Goal: Task Accomplishment & Management: Manage account settings

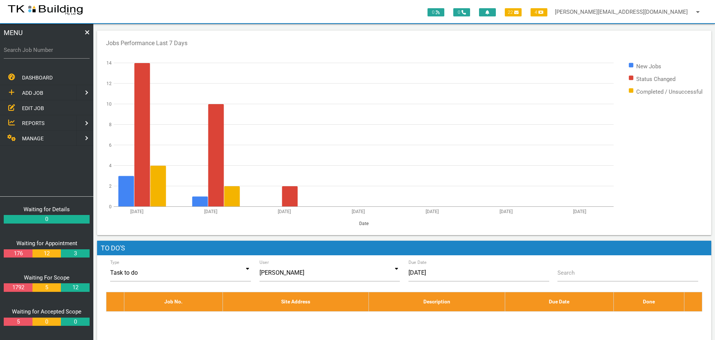
click at [29, 109] on span "EDIT JOB" at bounding box center [33, 108] width 22 height 6
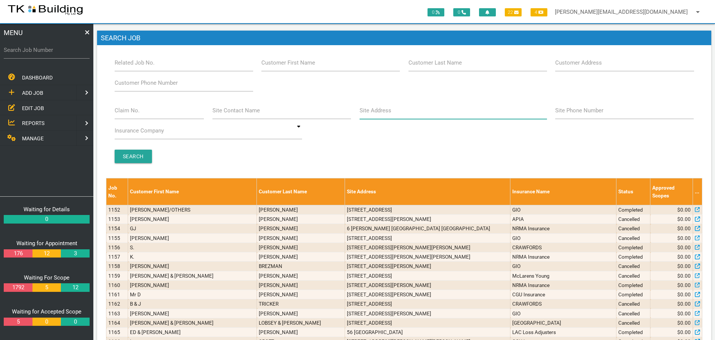
click at [407, 114] on input "Site Address" at bounding box center [453, 110] width 187 height 17
type input "5 [PERSON_NAME]"
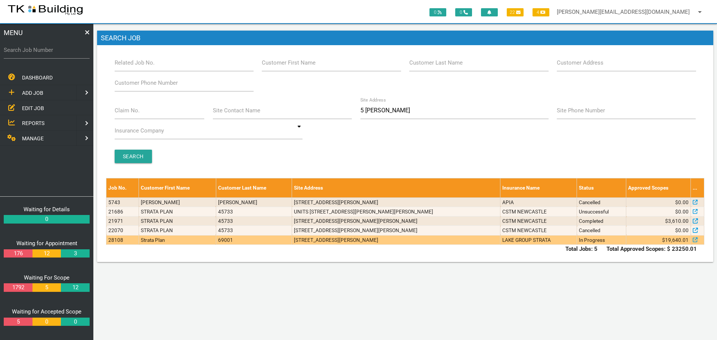
click at [430, 242] on td "[STREET_ADDRESS][PERSON_NAME]" at bounding box center [396, 239] width 208 height 9
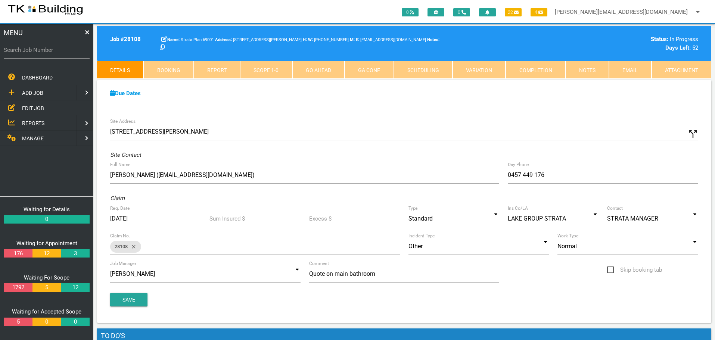
click at [580, 73] on link "Notes" at bounding box center [587, 70] width 43 height 18
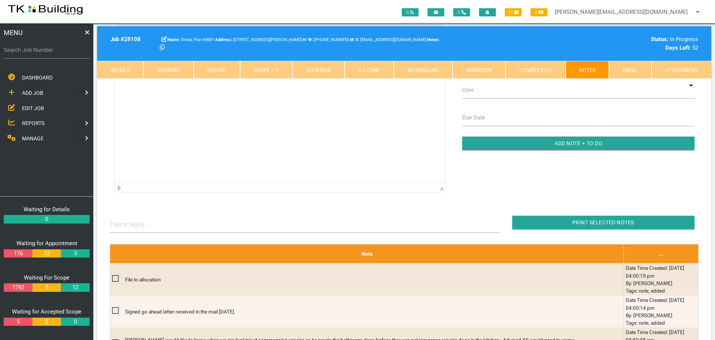
scroll to position [149, 0]
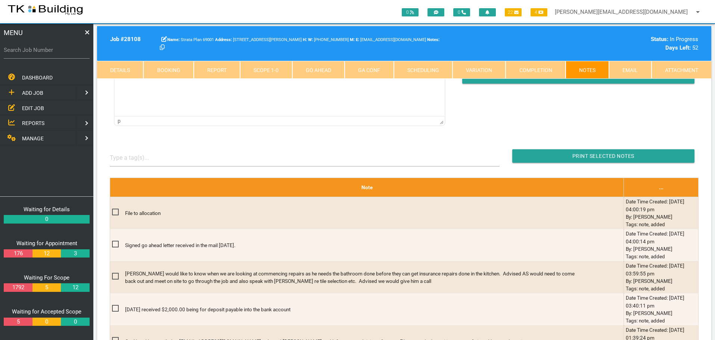
click at [447, 39] on div "Strata Plan 69001 1/5 Margaret St, Warners Bay NSW 2282, Australia W: (02) 4942…" at bounding box center [355, 43] width 398 height 17
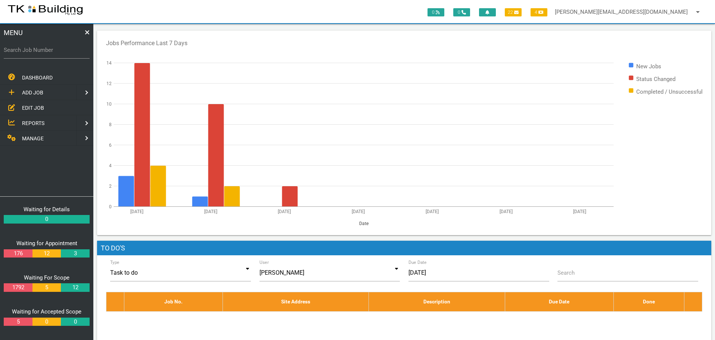
click at [32, 106] on span "EDIT JOB" at bounding box center [33, 108] width 22 height 6
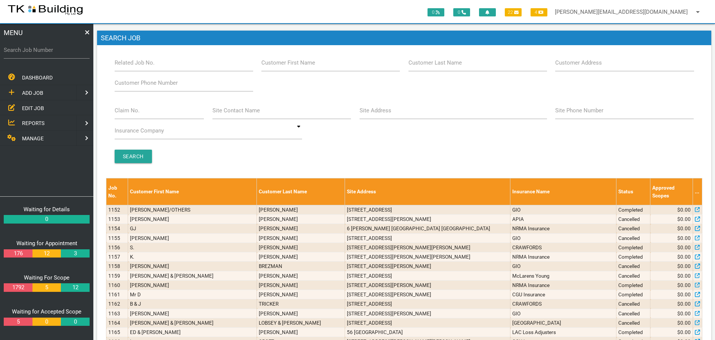
click at [380, 114] on label "Site Address" at bounding box center [376, 110] width 32 height 9
click at [380, 114] on input "Site Address" at bounding box center [453, 110] width 187 height 17
type input "Broadmeadow"
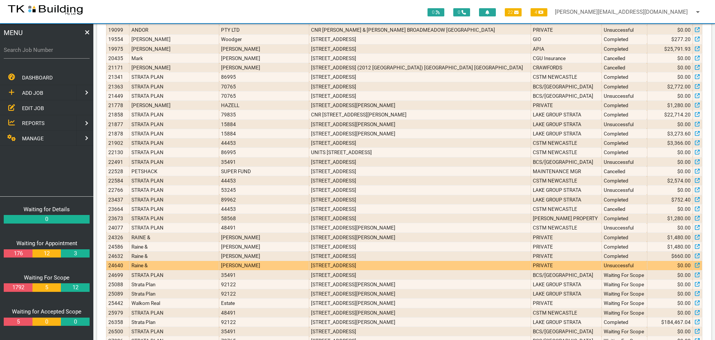
scroll to position [827, 0]
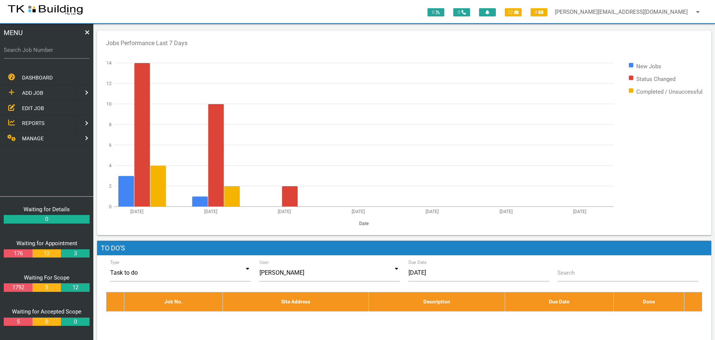
click at [34, 107] on span "EDIT JOB" at bounding box center [33, 108] width 22 height 6
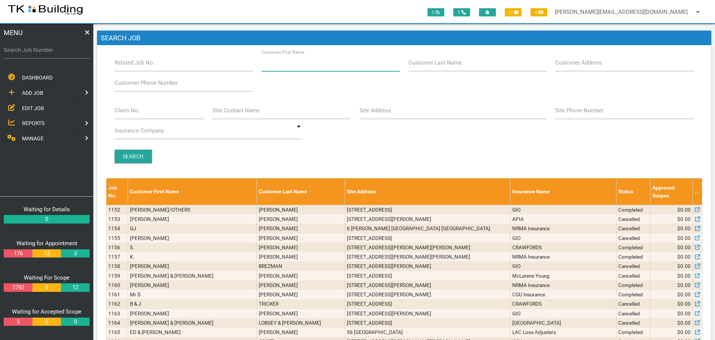
click at [287, 69] on input "Customer First Name" at bounding box center [330, 62] width 139 height 17
type input "Pierre"
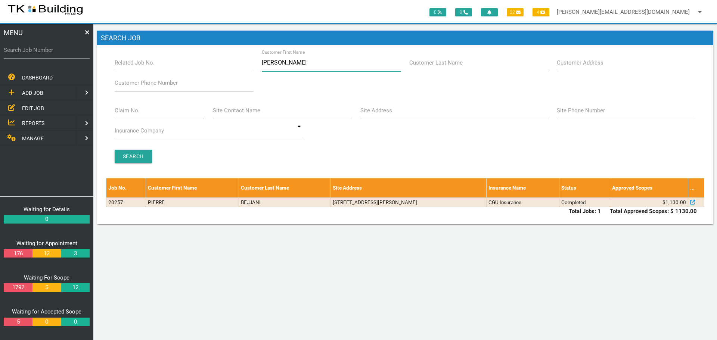
drag, startPoint x: 290, startPoint y: 61, endPoint x: 284, endPoint y: 59, distance: 6.6
click at [288, 62] on input "Pierre" at bounding box center [331, 62] width 139 height 17
type input "P"
click at [406, 117] on input "Site Address" at bounding box center [454, 110] width 188 height 17
type input "Adamstown"
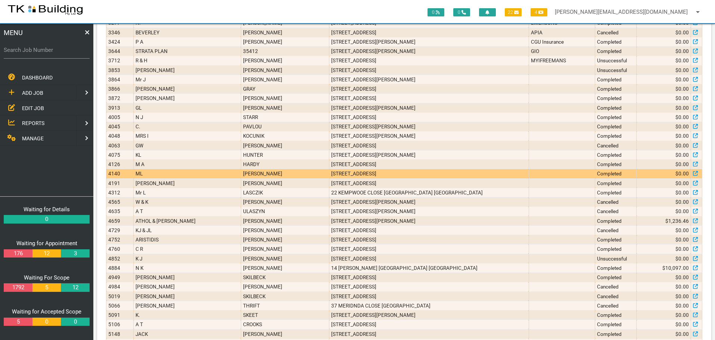
scroll to position [822, 0]
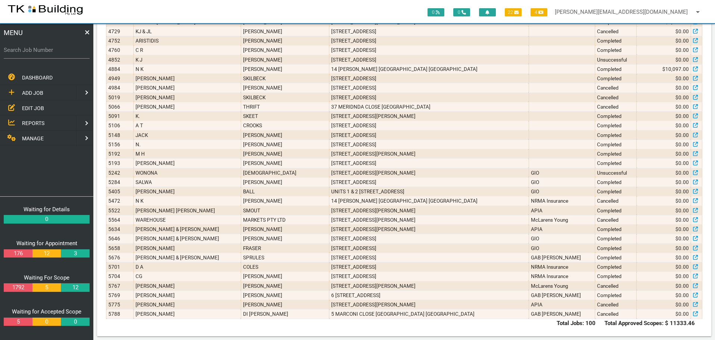
click at [33, 108] on span "EDIT JOB" at bounding box center [33, 108] width 22 height 6
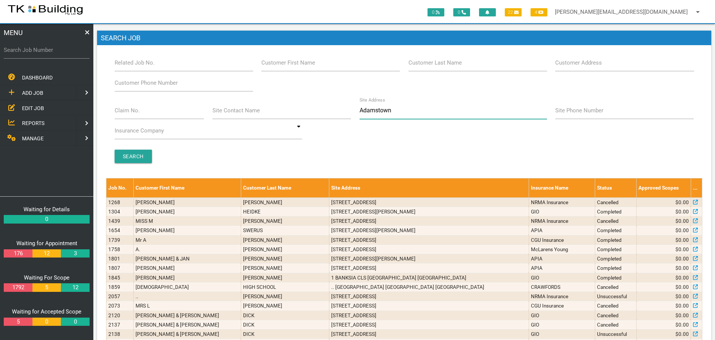
click at [407, 112] on input "Adamstown" at bounding box center [453, 110] width 187 height 17
type input "A"
type input "Broadmeadow"
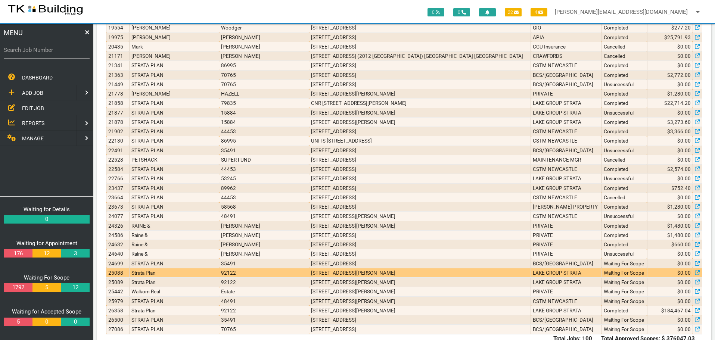
scroll to position [827, 0]
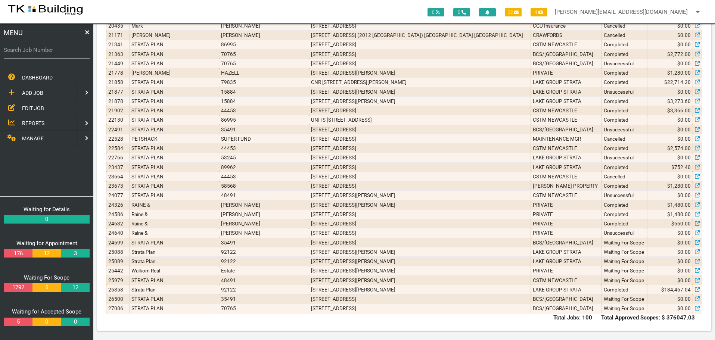
click at [36, 55] on div "Search Job Number" at bounding box center [47, 51] width 86 height 20
drag, startPoint x: 74, startPoint y: 56, endPoint x: 69, endPoint y: 55, distance: 5.0
click at [73, 56] on input "Search Job Number" at bounding box center [47, 49] width 86 height 17
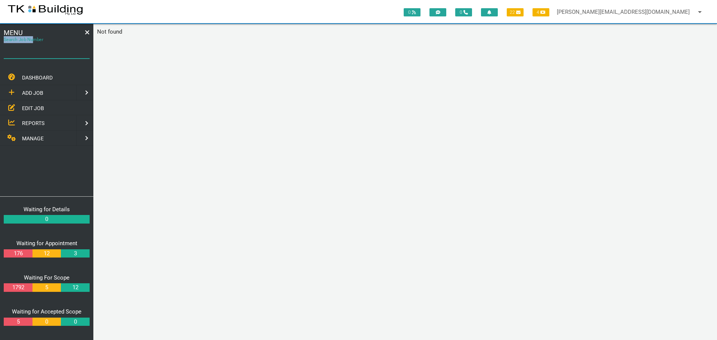
click at [59, 54] on input "Search Job Number" at bounding box center [47, 49] width 86 height 17
type input "28020"
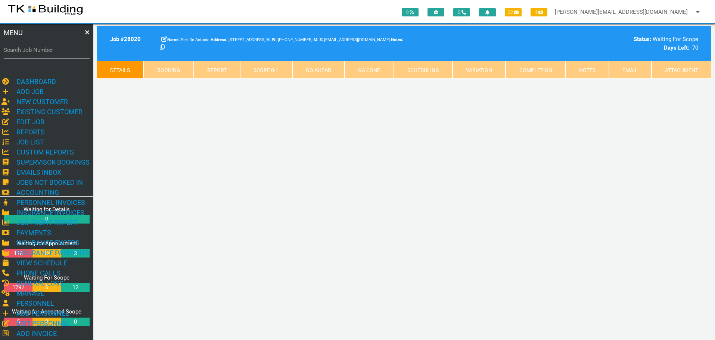
click at [170, 136] on div "0 0 22 4 sharon@tkbuilding.com.au arrow_drop_down Account Preferences Logout ME…" at bounding box center [404, 182] width 622 height 316
click at [70, 43] on div "Search Job Number" at bounding box center [47, 51] width 86 height 20
type input "28020"
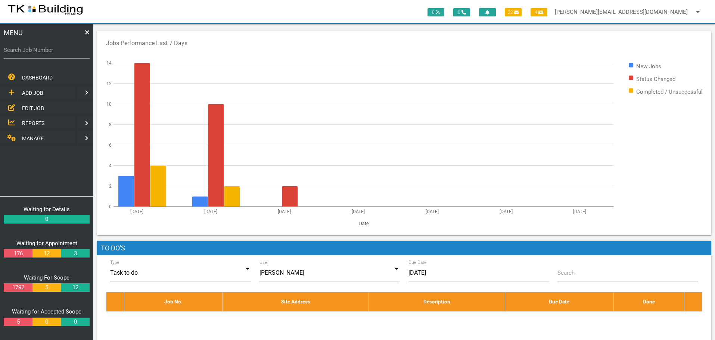
click at [45, 52] on label "Search Job Number" at bounding box center [47, 50] width 86 height 9
click at [45, 52] on input "Search Job Number" at bounding box center [47, 49] width 86 height 17
type input "28020"
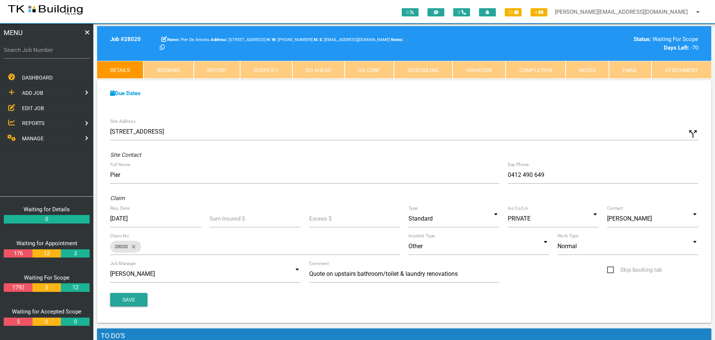
click at [582, 68] on link "Notes" at bounding box center [587, 70] width 43 height 18
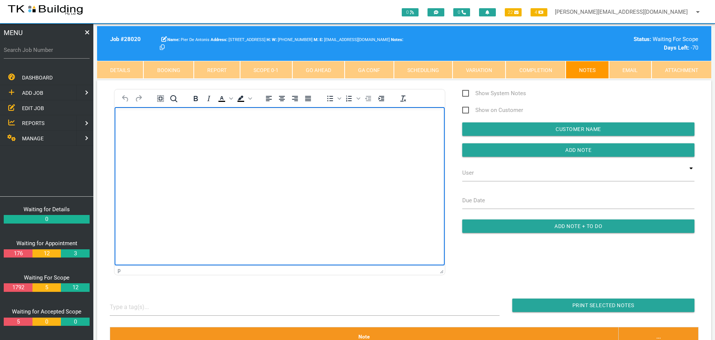
click at [130, 133] on body "Rich Text Area. Press ALT-0 for help." at bounding box center [280, 128] width 330 height 25
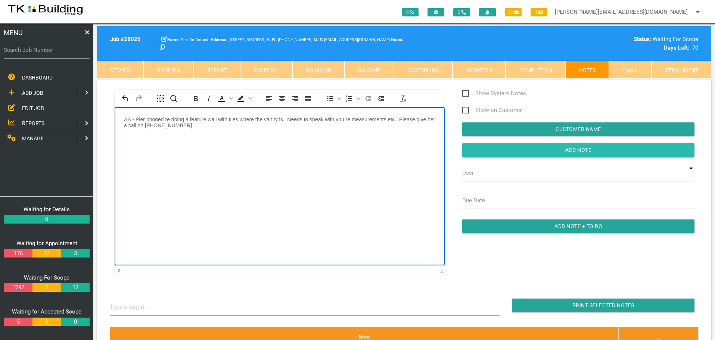
click at [500, 148] on input "Add Note" at bounding box center [578, 149] width 232 height 13
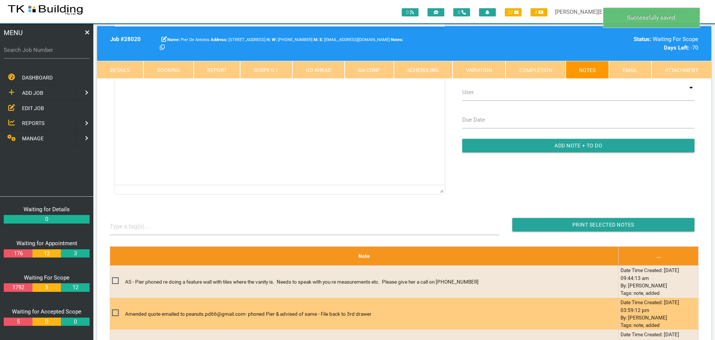
scroll to position [187, 0]
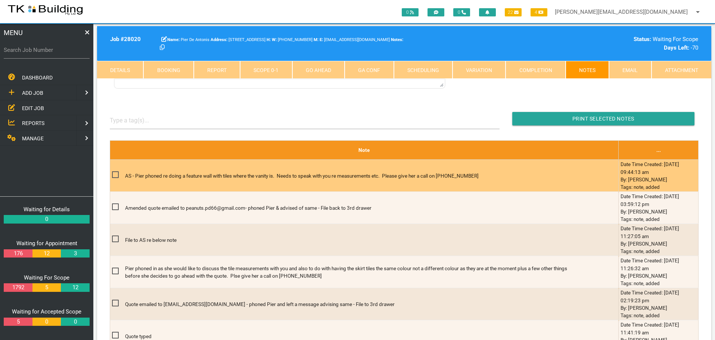
click at [114, 172] on span at bounding box center [118, 174] width 13 height 9
click at [114, 172] on input "checkbox" at bounding box center [114, 172] width 5 height 5
checkbox input "true"
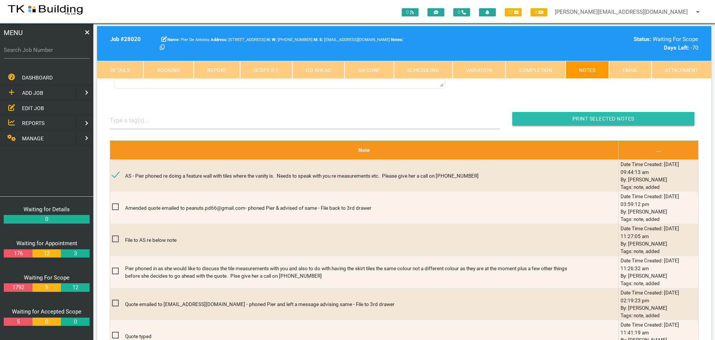
click at [517, 122] on input "button" at bounding box center [603, 118] width 182 height 13
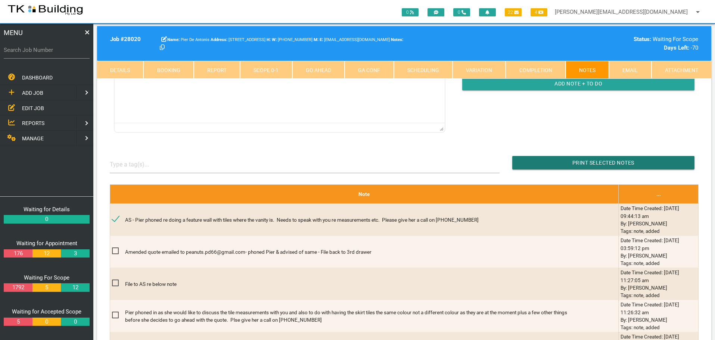
scroll to position [0, 0]
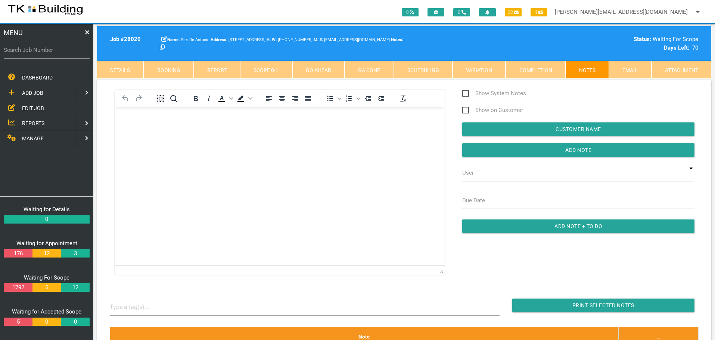
drag, startPoint x: 141, startPoint y: 131, endPoint x: 136, endPoint y: 130, distance: 4.6
click at [141, 131] on body "Rich Text Area. Press ALT-0 for help." at bounding box center [280, 128] width 330 height 25
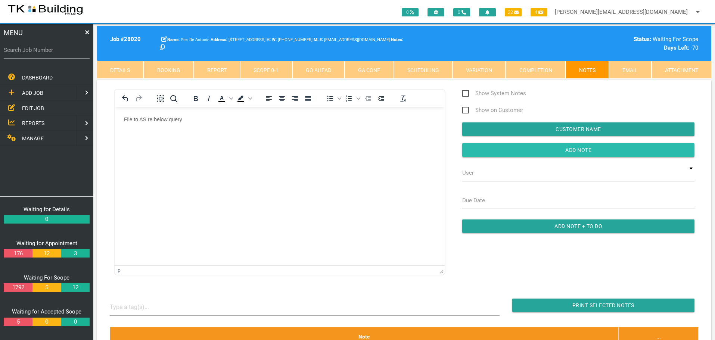
click at [553, 147] on input "button" at bounding box center [578, 149] width 232 height 13
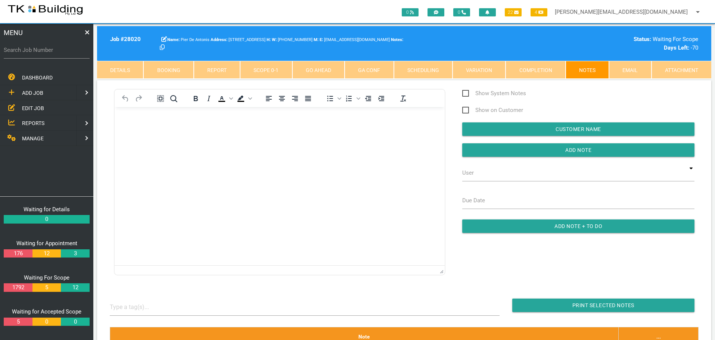
click at [31, 54] on label "Search Job Number" at bounding box center [47, 50] width 86 height 9
click at [31, 54] on input "Search Job Number" at bounding box center [47, 49] width 86 height 17
type input "28136"
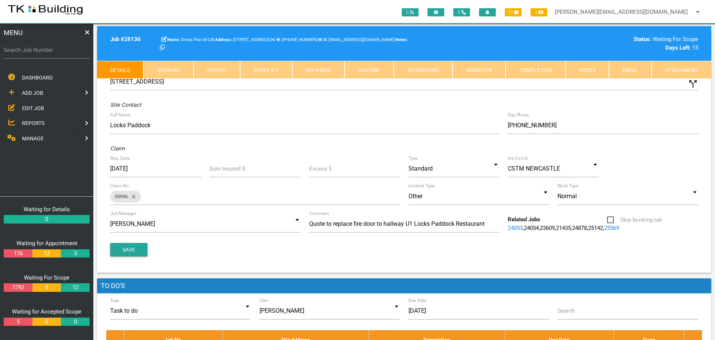
click at [31, 54] on label "Search Job Number" at bounding box center [47, 50] width 86 height 9
click at [31, 54] on input "Search Job Number" at bounding box center [47, 49] width 86 height 17
type input "28136"
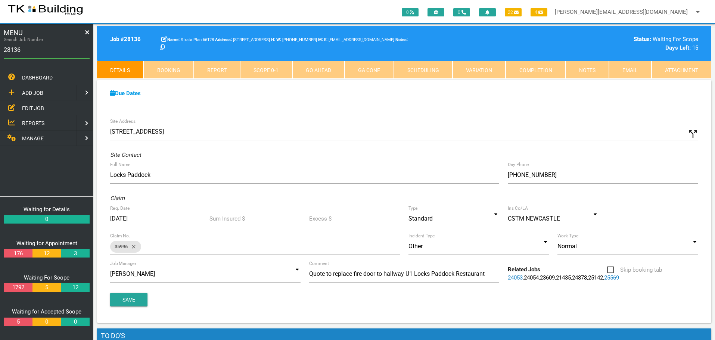
click at [583, 71] on link "Notes" at bounding box center [587, 70] width 43 height 18
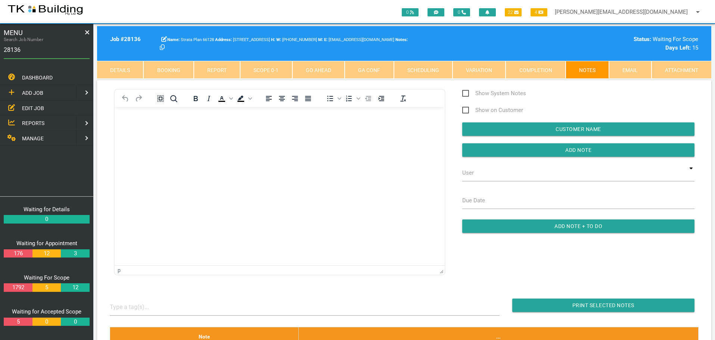
click at [157, 126] on body "Rich Text Area. Press ALT-0 for help." at bounding box center [280, 128] width 330 height 25
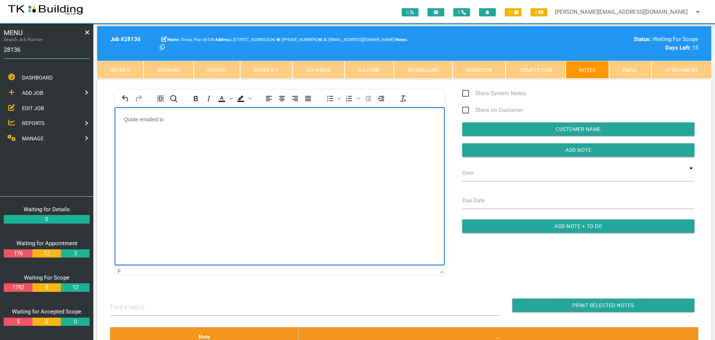
click at [195, 117] on p "Quote emailed to" at bounding box center [279, 119] width 311 height 6
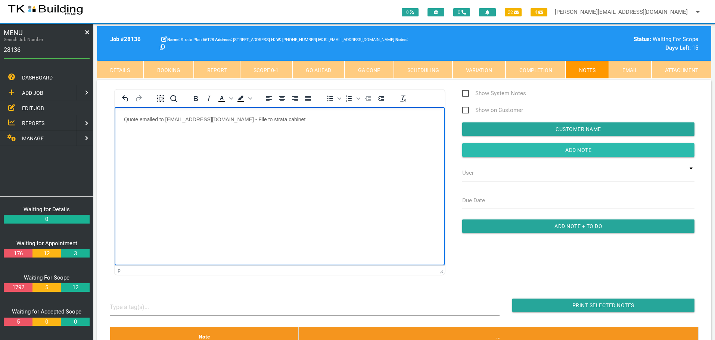
drag, startPoint x: 483, startPoint y: 150, endPoint x: 472, endPoint y: 152, distance: 11.4
click at [479, 151] on input "Add Note" at bounding box center [578, 149] width 232 height 13
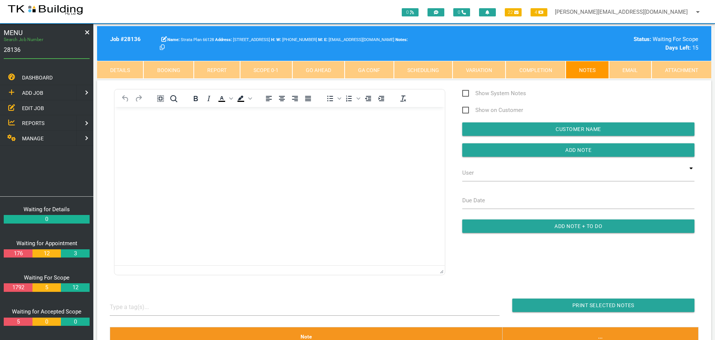
click at [26, 50] on input "28136" at bounding box center [47, 49] width 86 height 17
type input "28107"
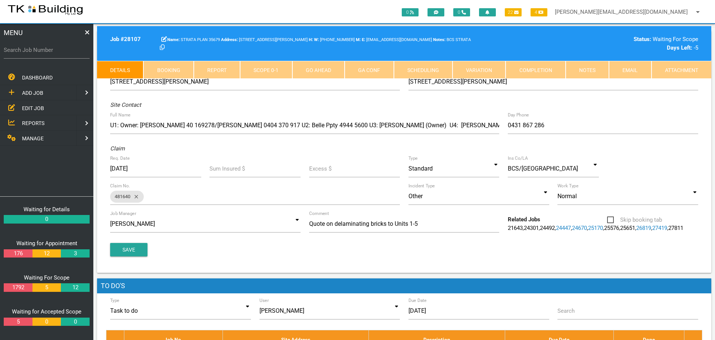
click at [580, 68] on link "Notes" at bounding box center [587, 70] width 43 height 18
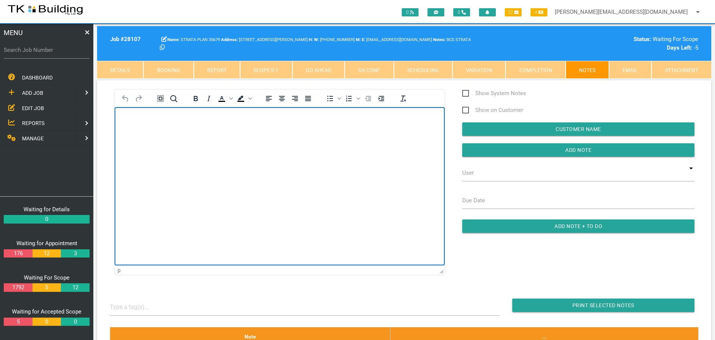
click at [148, 141] on html at bounding box center [280, 124] width 330 height 34
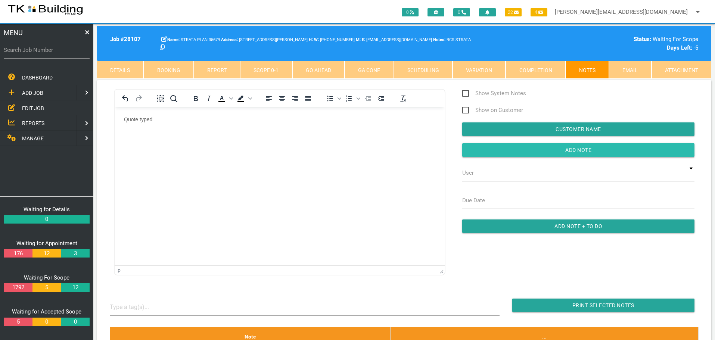
click at [545, 150] on input "button" at bounding box center [578, 149] width 232 height 13
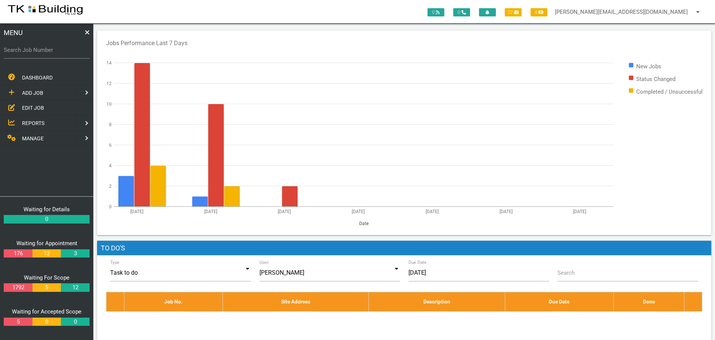
click at [35, 122] on span "REPORTS" at bounding box center [33, 123] width 22 height 6
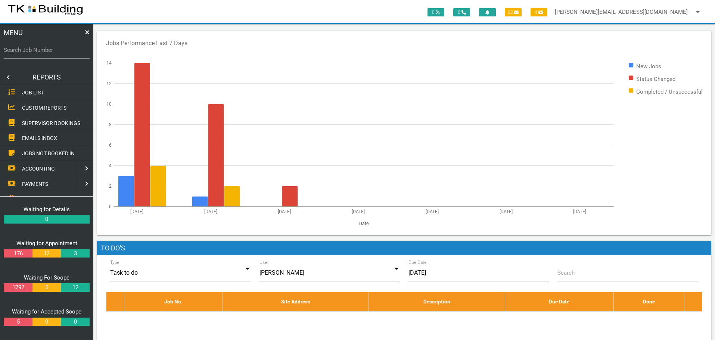
click at [36, 121] on span "SUPERVISOR BOOKINGS" at bounding box center [51, 123] width 58 height 6
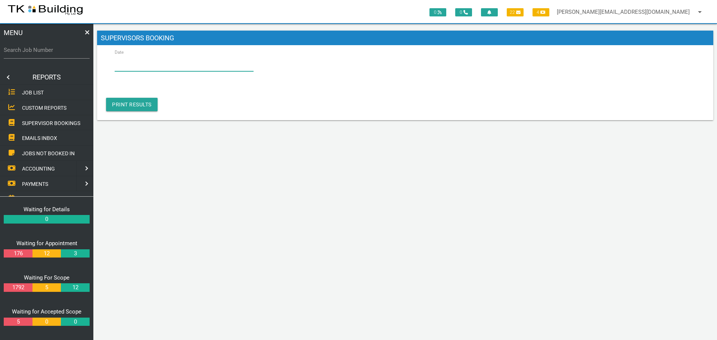
click at [155, 65] on input "Date" at bounding box center [184, 62] width 139 height 17
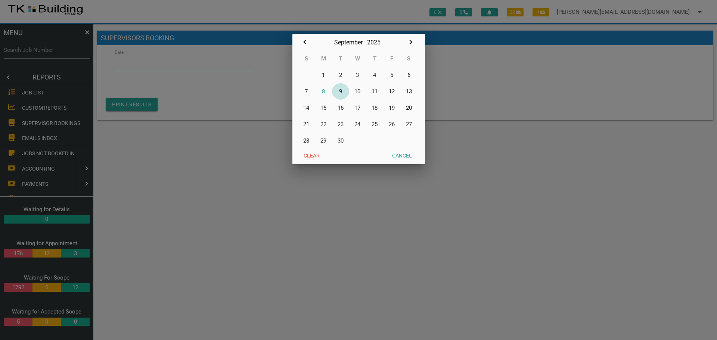
click at [341, 91] on button "9" at bounding box center [340, 91] width 17 height 16
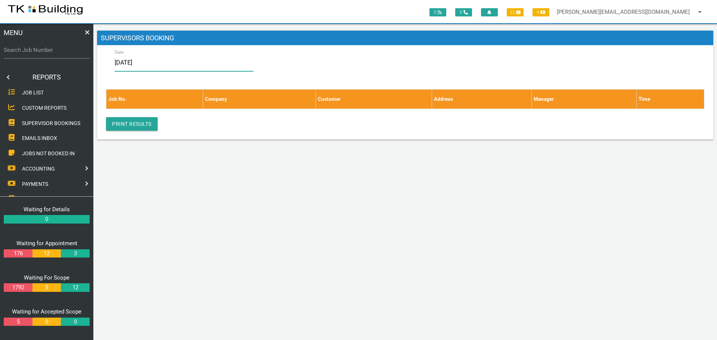
click at [163, 65] on input "09/09/2025" at bounding box center [184, 62] width 139 height 17
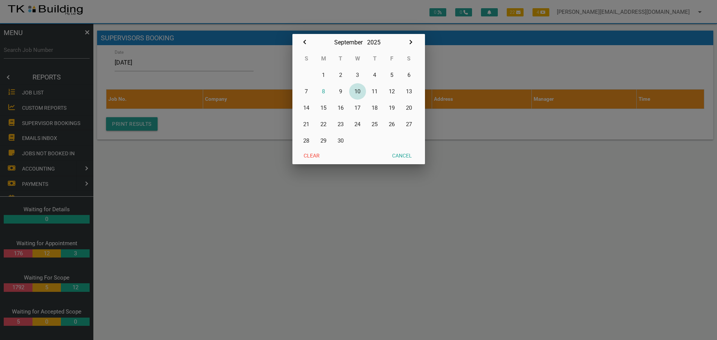
click at [360, 91] on button "10" at bounding box center [357, 91] width 17 height 16
type input "10/09/2025"
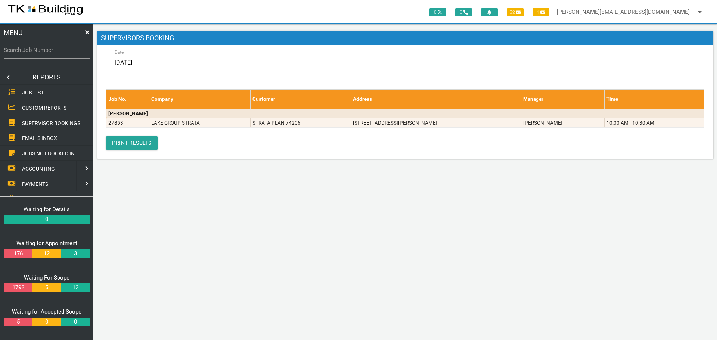
click at [7, 74] on link at bounding box center [7, 77] width 15 height 15
click at [28, 108] on span "EDIT JOB" at bounding box center [33, 108] width 22 height 6
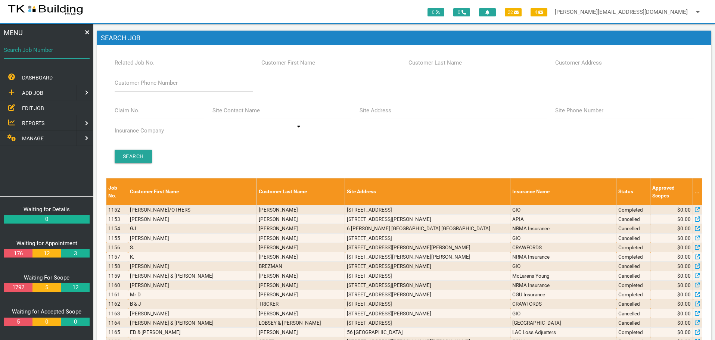
click at [51, 55] on input "Search Job Number" at bounding box center [47, 49] width 86 height 17
type input "25987"
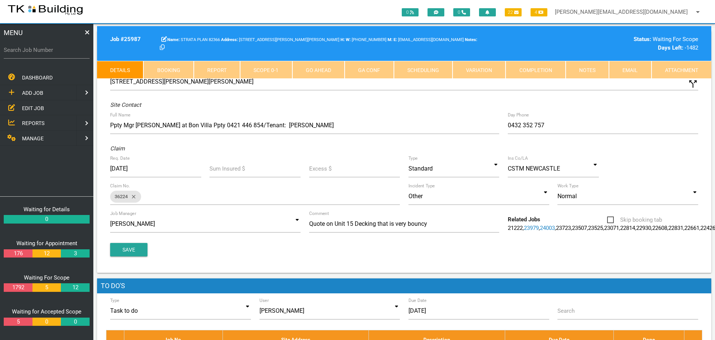
click at [591, 69] on link "Notes" at bounding box center [587, 70] width 43 height 18
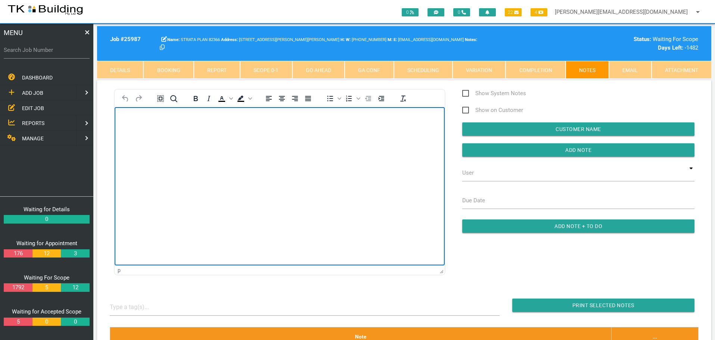
click at [151, 117] on p "Rich Text Area. Press ALT-0 for help." at bounding box center [279, 119] width 311 height 6
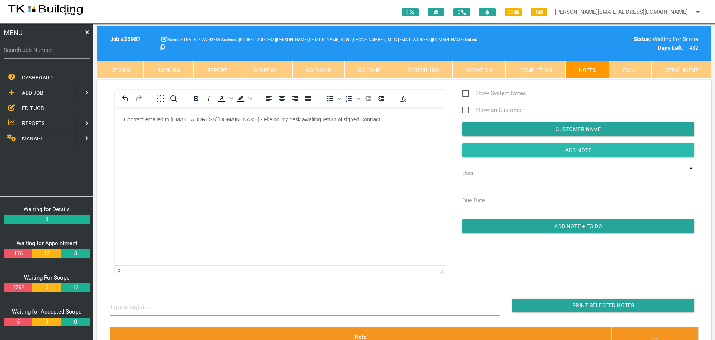
drag, startPoint x: 483, startPoint y: 154, endPoint x: 308, endPoint y: 30, distance: 214.5
click at [483, 154] on input "button" at bounding box center [578, 149] width 232 height 13
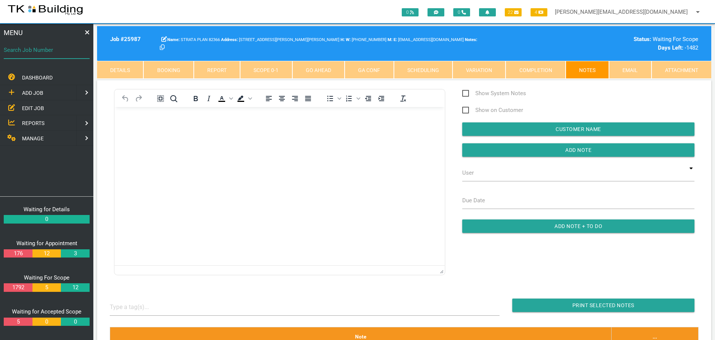
click at [40, 55] on input "Search Job Number" at bounding box center [47, 49] width 86 height 17
type input "26333"
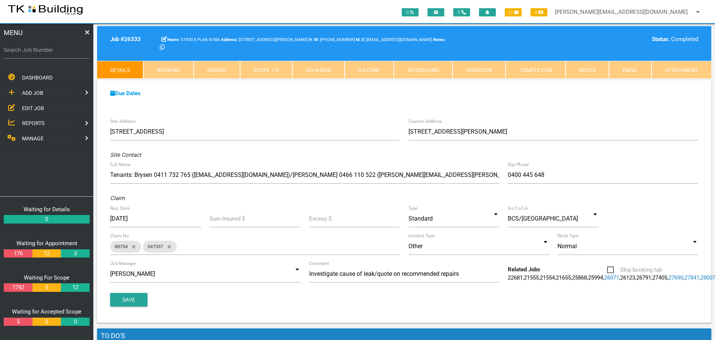
click at [32, 93] on span "ADD JOB" at bounding box center [32, 93] width 21 height 6
click at [28, 109] on span "EXISTING CUSTOMER" at bounding box center [47, 108] width 51 height 6
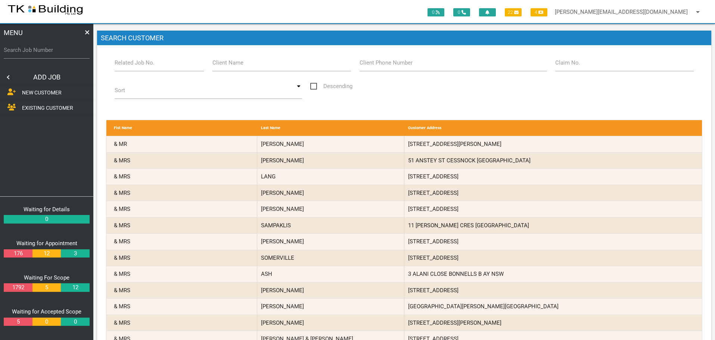
drag, startPoint x: 148, startPoint y: 66, endPoint x: 142, endPoint y: 65, distance: 6.0
click at [148, 66] on label "Related Job No." at bounding box center [135, 63] width 40 height 9
click at [148, 66] on input "Related Job No." at bounding box center [160, 62] width 90 height 17
type input "26333"
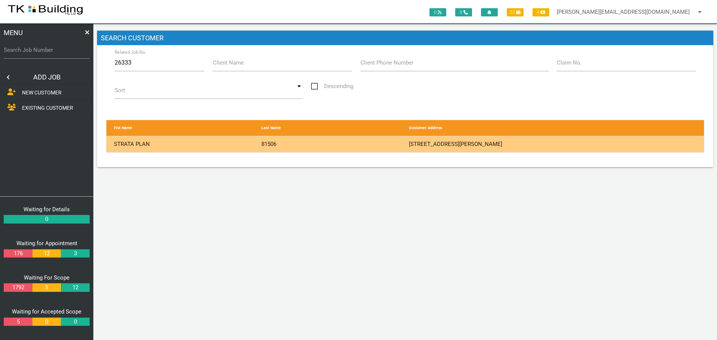
click at [381, 145] on div "81506" at bounding box center [332, 144] width 148 height 16
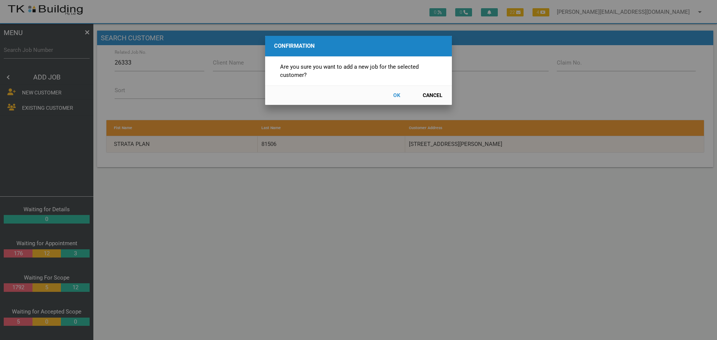
click at [397, 96] on button "OK" at bounding box center [396, 95] width 33 height 13
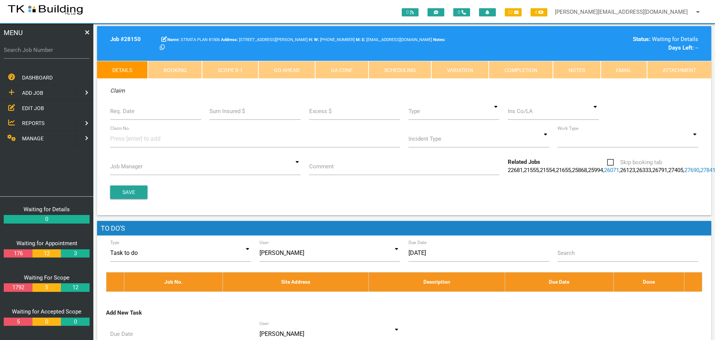
scroll to position [74, 0]
click at [144, 116] on input "Req. Date" at bounding box center [155, 111] width 91 height 17
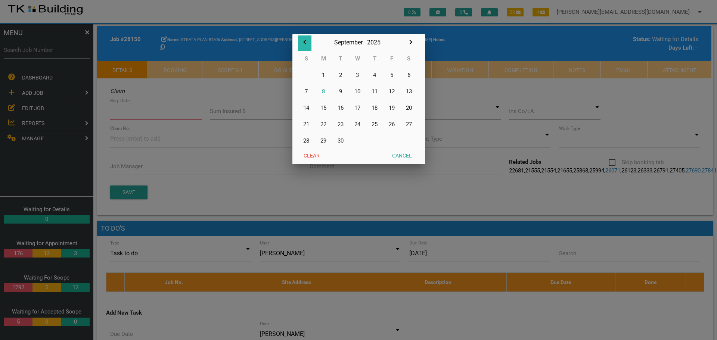
click at [306, 43] on icon "button" at bounding box center [304, 42] width 9 height 9
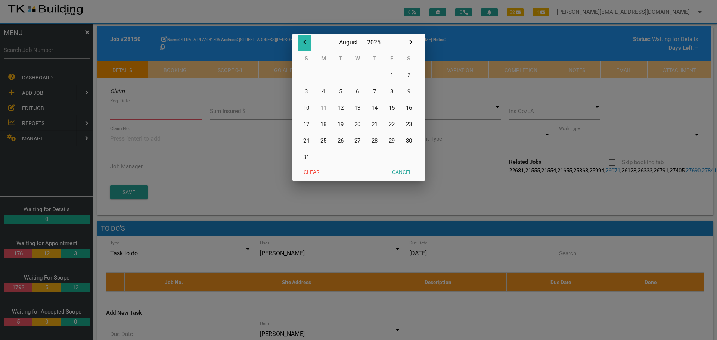
click at [306, 43] on icon "button" at bounding box center [304, 42] width 9 height 9
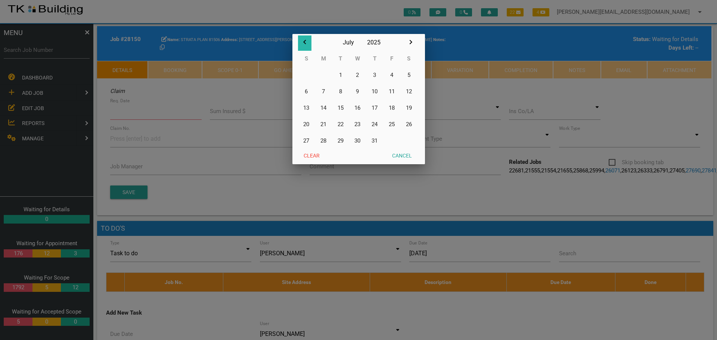
click at [306, 43] on icon "button" at bounding box center [304, 42] width 9 height 9
click at [326, 139] on button "26" at bounding box center [323, 141] width 17 height 16
type input "26/05/2025"
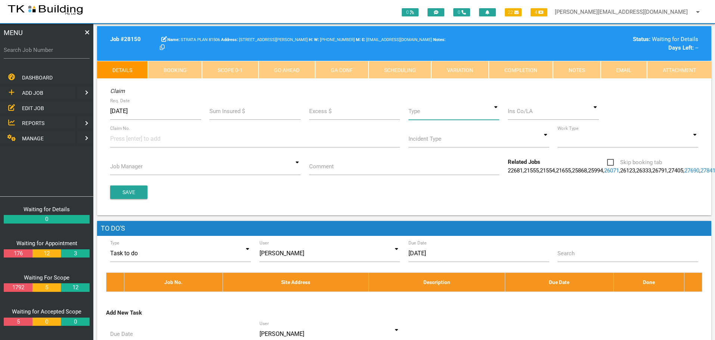
click at [494, 114] on input at bounding box center [454, 111] width 91 height 17
click at [458, 145] on span "Standard" at bounding box center [454, 145] width 91 height 19
type input "Standard"
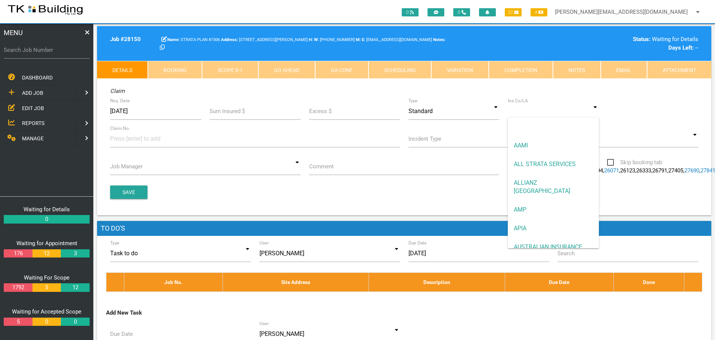
click at [521, 112] on input at bounding box center [553, 111] width 91 height 17
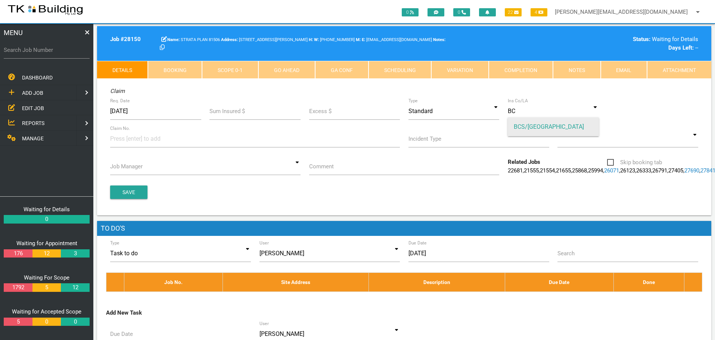
click at [544, 125] on span "BCS/MONTEATH" at bounding box center [553, 127] width 91 height 19
type input "BCS/MONTEATH"
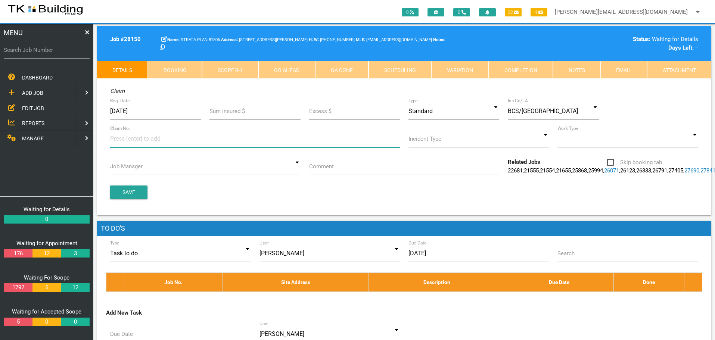
click at [123, 143] on input at bounding box center [138, 138] width 56 height 17
type input "458102"
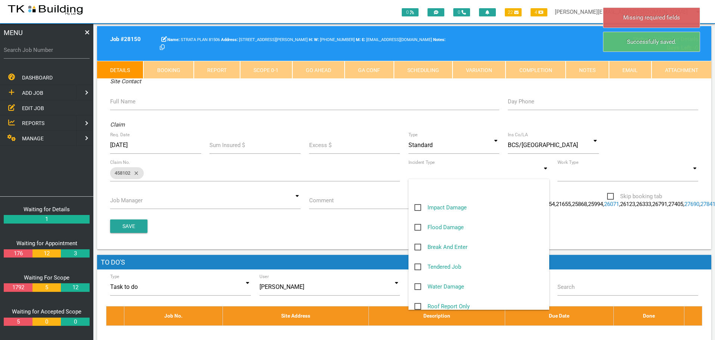
click at [549, 174] on input at bounding box center [479, 172] width 141 height 17
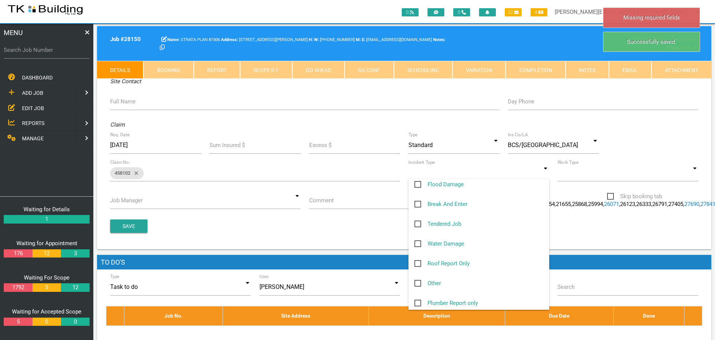
scroll to position [112, 0]
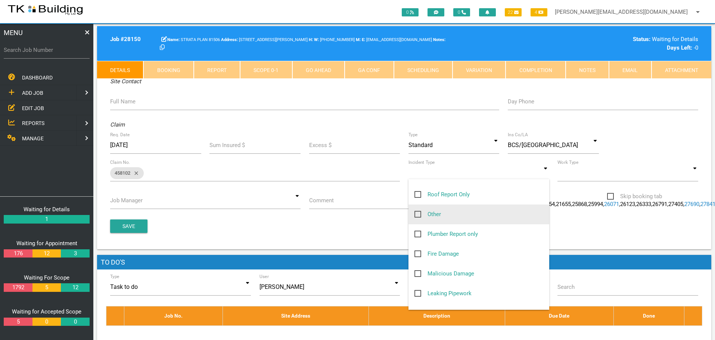
click at [417, 213] on span "Other" at bounding box center [428, 214] width 27 height 9
click at [417, 213] on input "Other" at bounding box center [417, 212] width 5 height 5
checkbox input "true"
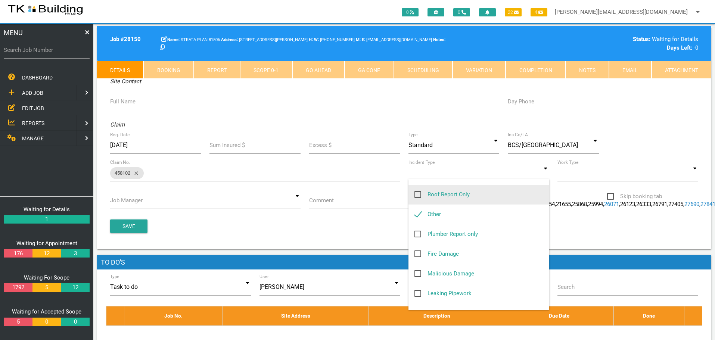
type input "Other"
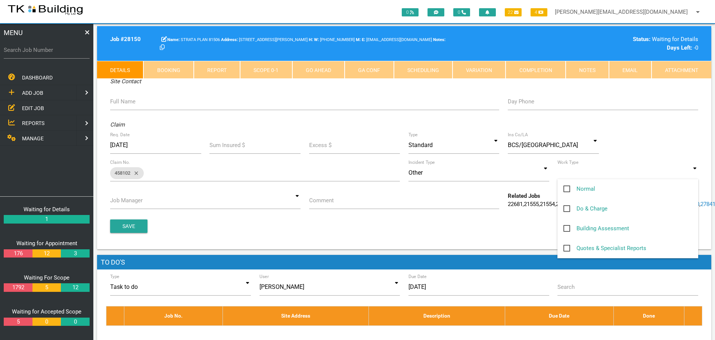
click at [697, 173] on input at bounding box center [628, 172] width 141 height 17
click at [565, 187] on span "Normal" at bounding box center [580, 188] width 32 height 9
click at [565, 187] on input "Normal" at bounding box center [566, 186] width 5 height 5
checkbox input "true"
type input "Normal"
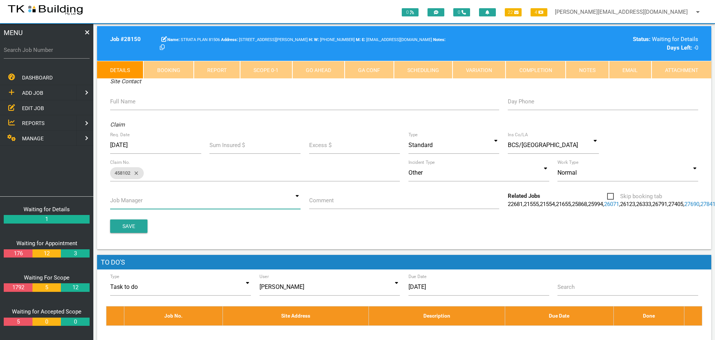
click at [299, 200] on input at bounding box center [205, 200] width 190 height 17
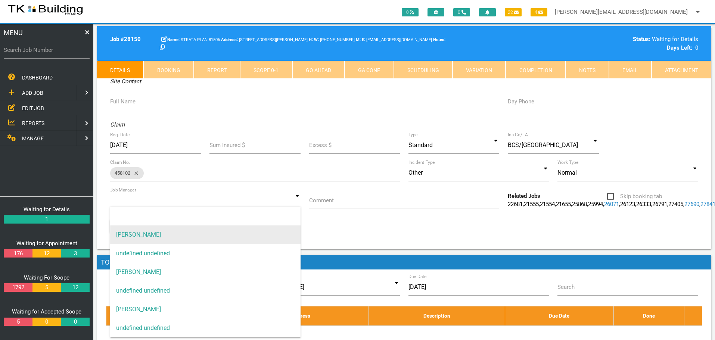
click at [283, 234] on span "[PERSON_NAME]" at bounding box center [205, 235] width 190 height 19
type input "[PERSON_NAME]"
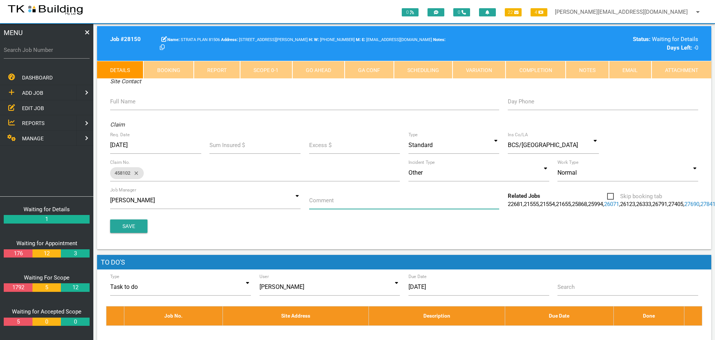
click at [342, 204] on input "Comment" at bounding box center [404, 200] width 190 height 17
click at [310, 200] on input "qUOTE ON u1 ENTRANCE LEAK" at bounding box center [404, 200] width 190 height 17
type input "Quote on Unit1 entrance leak"
click at [130, 233] on button "Save" at bounding box center [128, 226] width 37 height 13
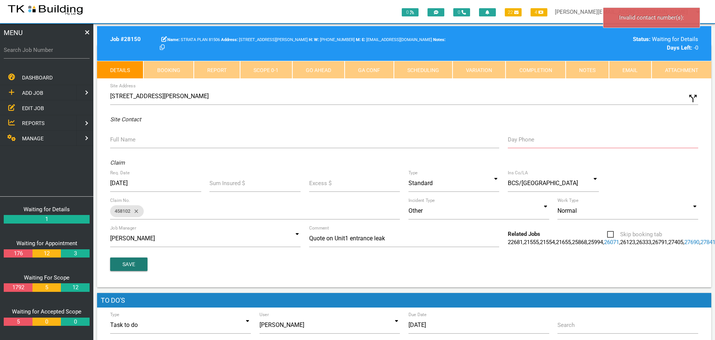
scroll to position [0, 0]
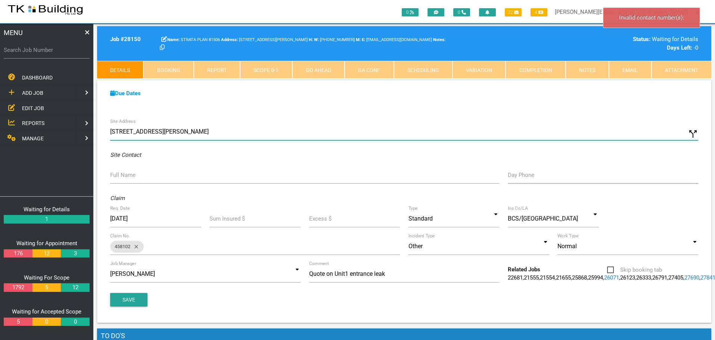
click at [111, 131] on input "[STREET_ADDRESS][PERSON_NAME]" at bounding box center [404, 131] width 588 height 17
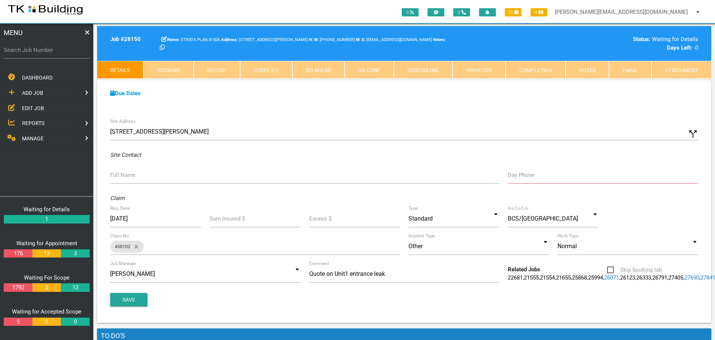
drag, startPoint x: 145, startPoint y: 143, endPoint x: 139, endPoint y: 170, distance: 26.9
type input "1/194 The Esplanade, Lake Macquarie NSW 2283, Australia"
click at [134, 178] on label "Full Name" at bounding box center [122, 175] width 25 height 9
click at [134, 178] on input "Full Name" at bounding box center [304, 175] width 389 height 17
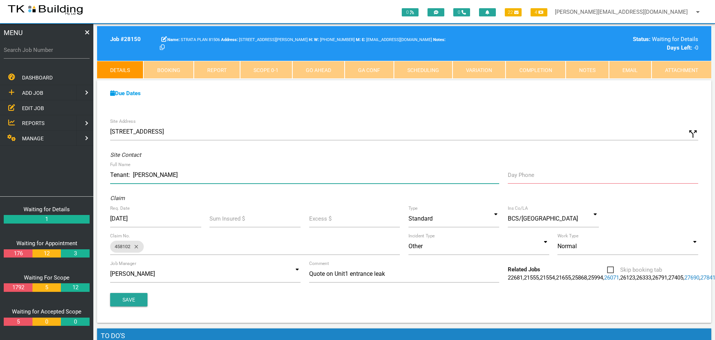
type input "Tenant: Brysen"
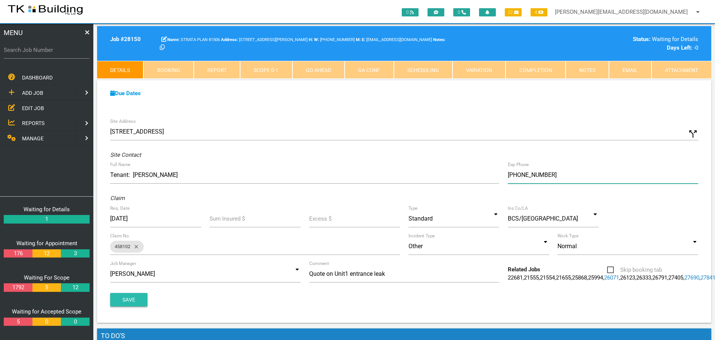
type input "(04) 1173 2765"
click at [122, 307] on button "Save" at bounding box center [128, 299] width 37 height 13
click at [170, 68] on link "Booking" at bounding box center [168, 70] width 50 height 18
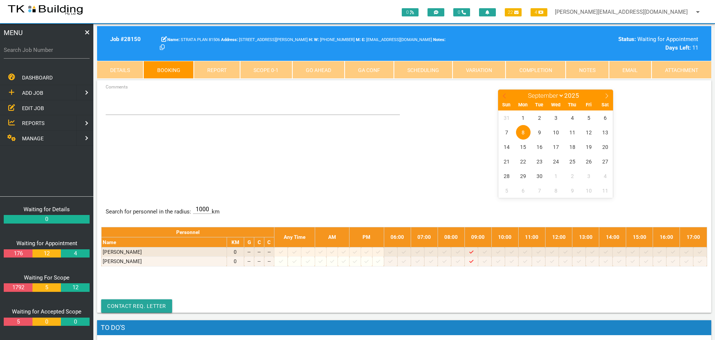
click at [505, 94] on icon at bounding box center [504, 95] width 5 height 5
select select "5"
click at [540, 132] on span "10" at bounding box center [540, 132] width 15 height 15
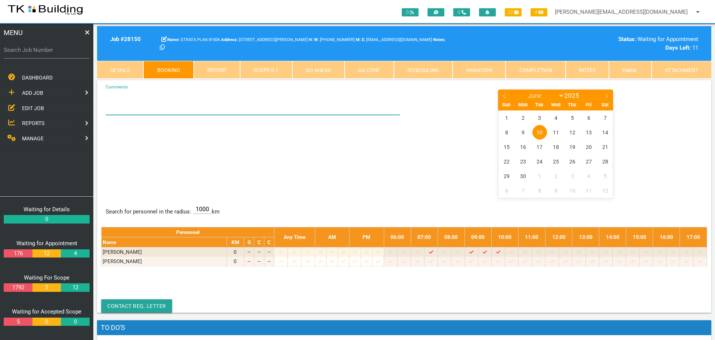
click at [139, 108] on textarea "Comments" at bounding box center [253, 102] width 295 height 26
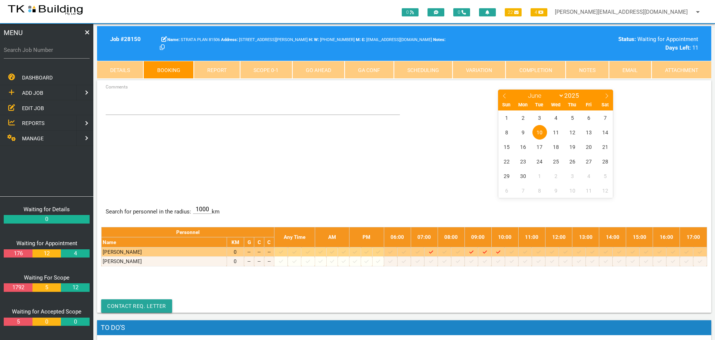
click at [596, 249] on div at bounding box center [592, 251] width 11 height 7
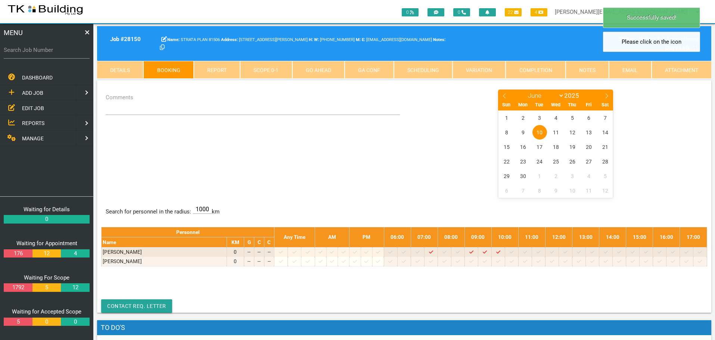
click at [540, 131] on span "10" at bounding box center [540, 132] width 15 height 15
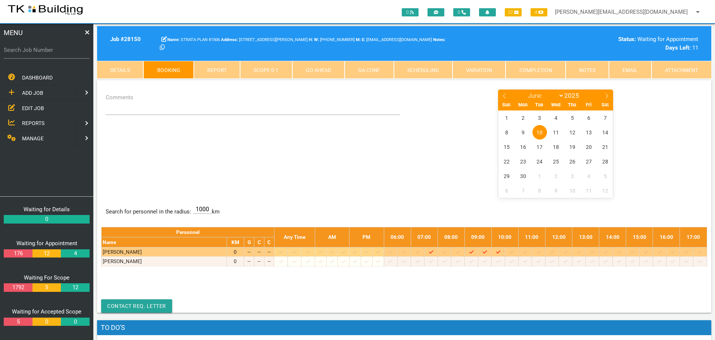
click at [568, 253] on icon at bounding box center [566, 252] width 4 height 3
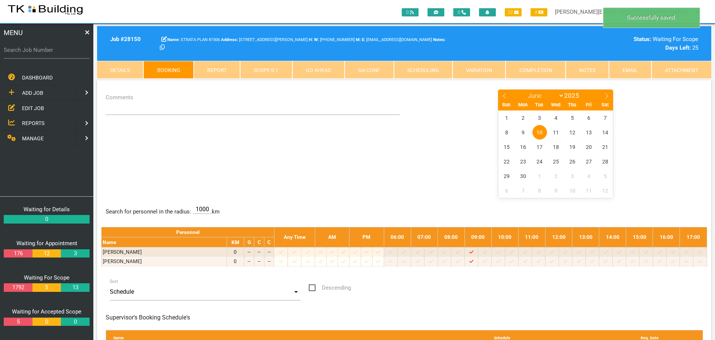
click at [543, 131] on span "10" at bounding box center [540, 132] width 15 height 15
click at [128, 108] on textarea "Comments" at bounding box center [253, 102] width 295 height 26
paste textarea "OK TO ATTEND SITE WITH NO-ONE HOME THE KEY TO THE COMPLEX AND THE FRONT DOOR OF…"
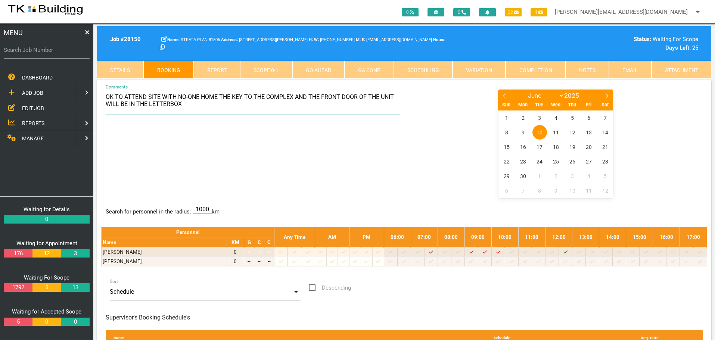
type textarea "OK TO ATTEND SITE WITH NO-ONE HOME THE KEY TO THE COMPLEX AND THE FRONT DOOR OF…"
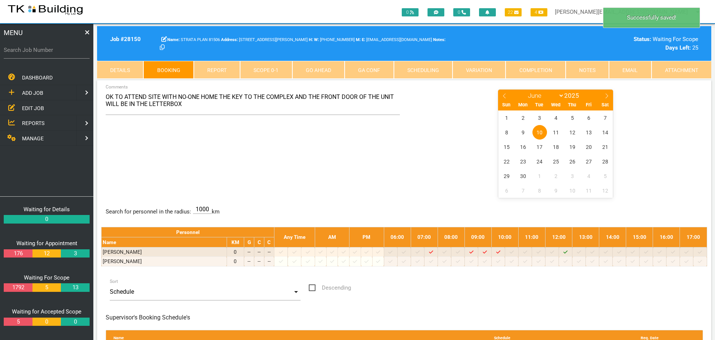
click at [270, 68] on link "Scope 0 - 1" at bounding box center [266, 70] width 52 height 18
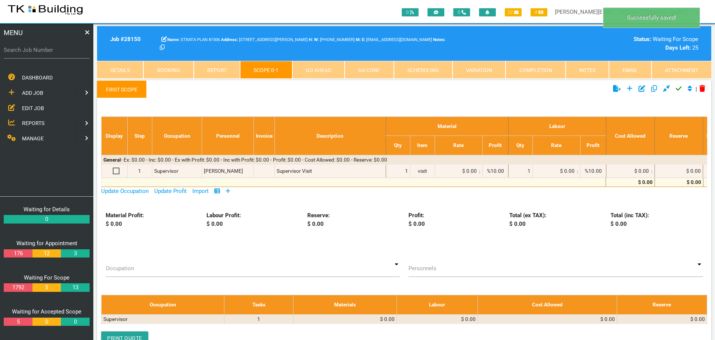
click at [230, 191] on icon at bounding box center [228, 191] width 4 height 4
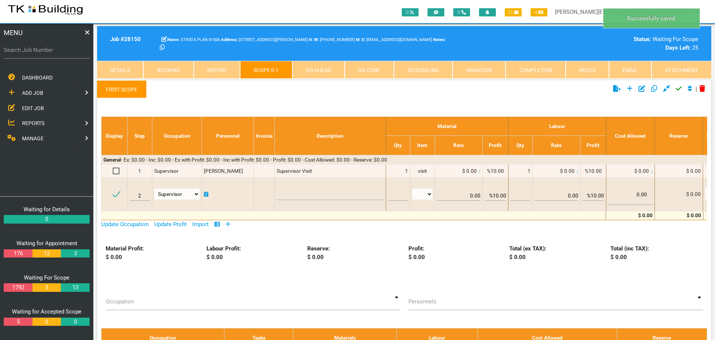
click at [131, 91] on link "First Scope" at bounding box center [122, 89] width 50 height 18
click at [130, 91] on link "First Scope" at bounding box center [122, 89] width 50 height 18
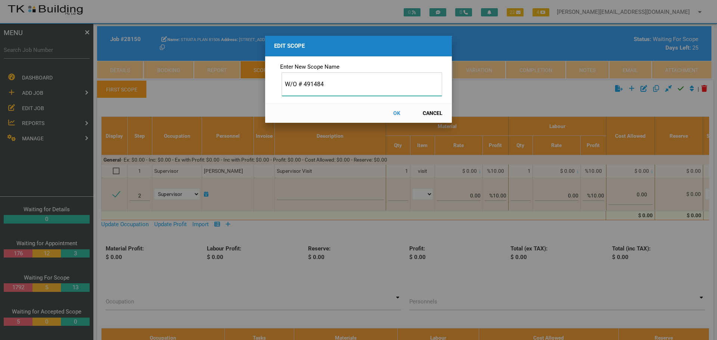
type input "W/O # 491484"
click at [398, 113] on button "OK" at bounding box center [396, 113] width 33 height 13
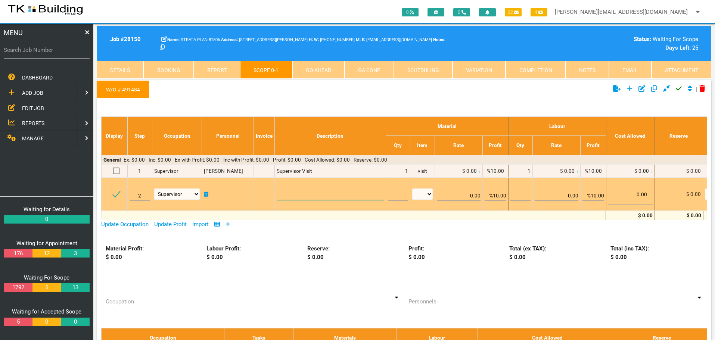
click at [292, 192] on textarea at bounding box center [330, 191] width 107 height 17
paste textarea "Scope Access Door Provide plywood on the roof outside the door to protect the r…"
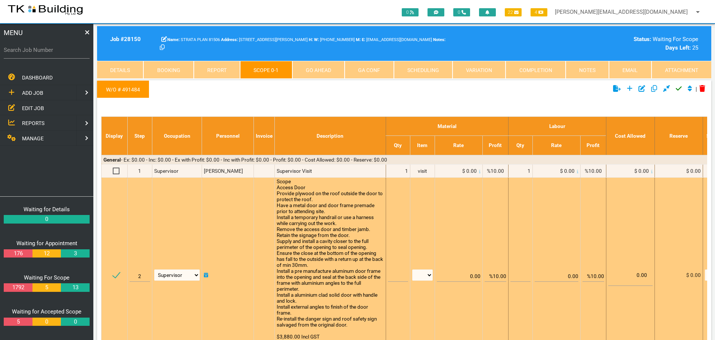
scroll to position [0, 0]
type textarea "Scope Access Door Provide plywood on the roof outside the door to protect the r…"
click at [394, 278] on input "text" at bounding box center [398, 273] width 20 height 18
type input "1"
click at [428, 274] on select "patch LM hrs m3 items m2 m" at bounding box center [422, 275] width 21 height 11
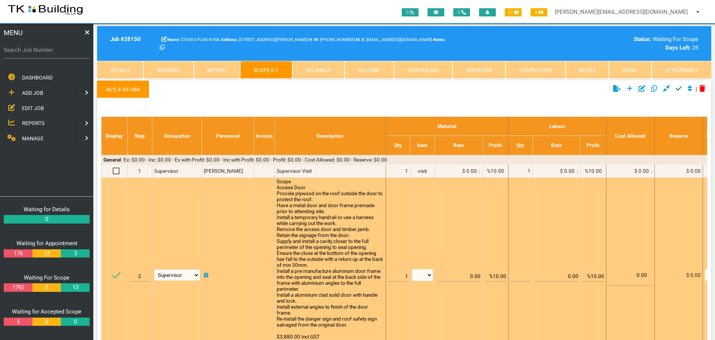
select select "items"
click at [412, 270] on select "patch LM hrs m3 items m2 m" at bounding box center [422, 275] width 21 height 11
click at [495, 277] on input "%10.00" at bounding box center [496, 273] width 22 height 18
type input "0.00"
click at [463, 209] on td "0.00" at bounding box center [459, 275] width 48 height 195
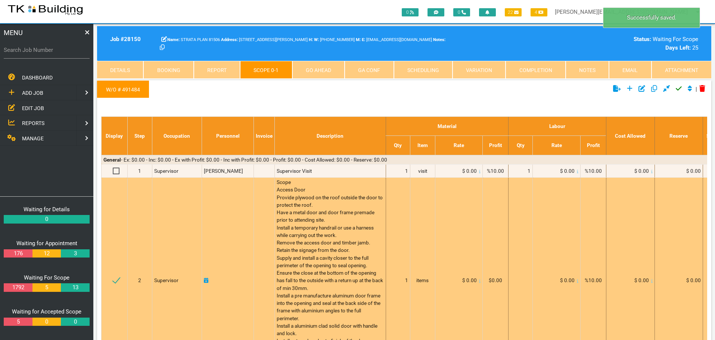
click at [478, 282] on div "$ 0.00" at bounding box center [458, 280] width 43 height 7
click at [479, 282] on icon at bounding box center [479, 280] width 1 height 3
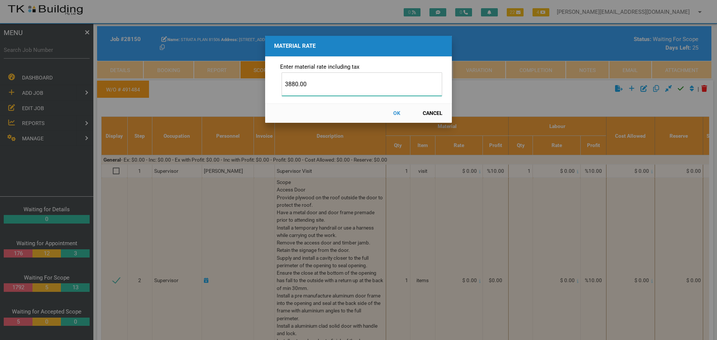
type input "3880.00"
click at [397, 112] on button "OK" at bounding box center [396, 113] width 33 height 13
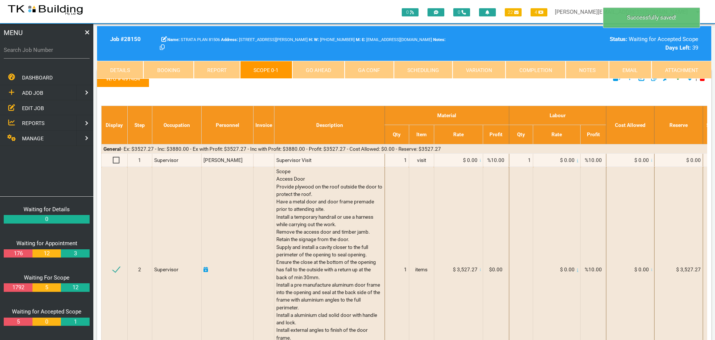
scroll to position [0, 0]
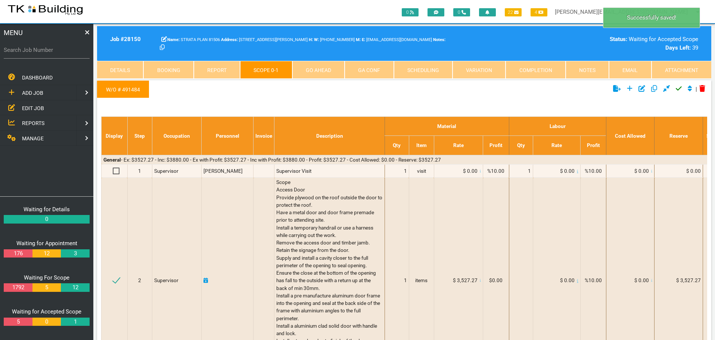
click at [677, 88] on icon "Click to approve current scope" at bounding box center [679, 88] width 6 height 7
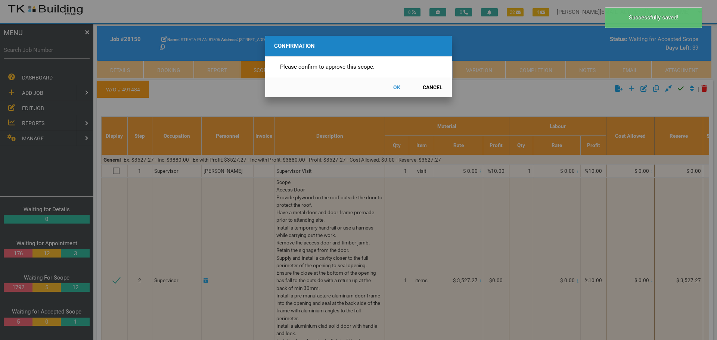
click at [397, 84] on button "OK" at bounding box center [396, 87] width 33 height 13
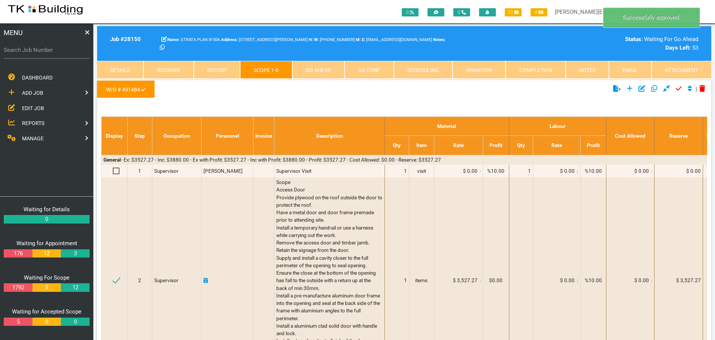
scroll to position [24, 0]
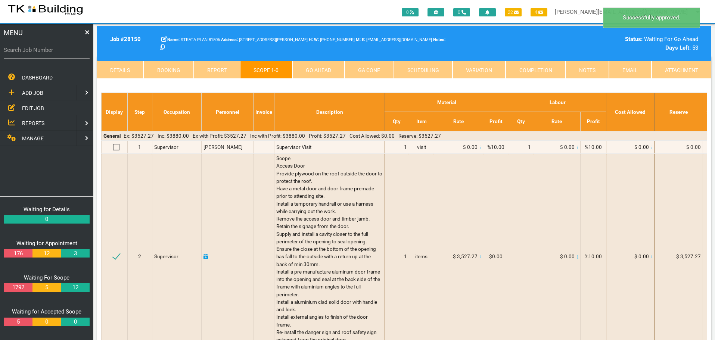
click at [331, 69] on link "Go Ahead" at bounding box center [318, 70] width 52 height 18
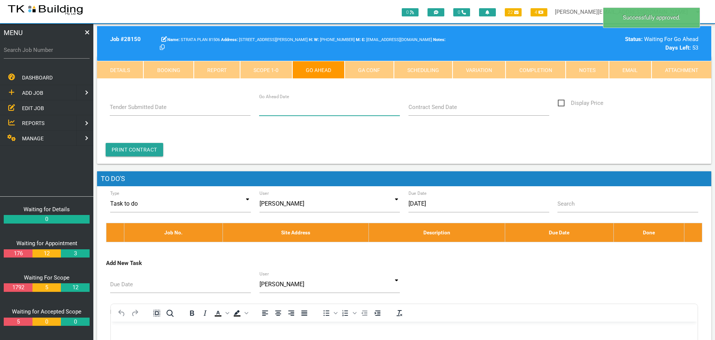
click at [332, 111] on input "Go Ahead Date" at bounding box center [329, 107] width 141 height 17
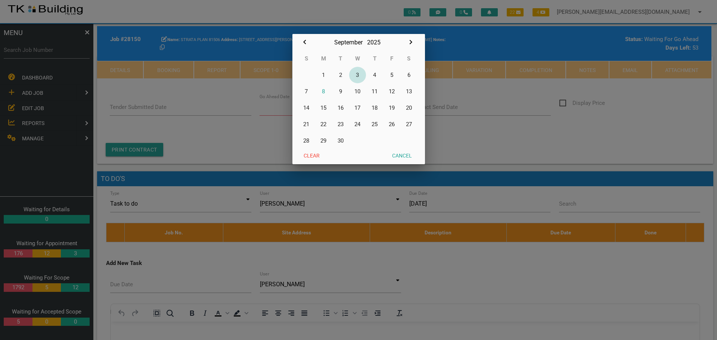
click at [358, 74] on button "3" at bounding box center [357, 75] width 17 height 16
type input "03/09/2025"
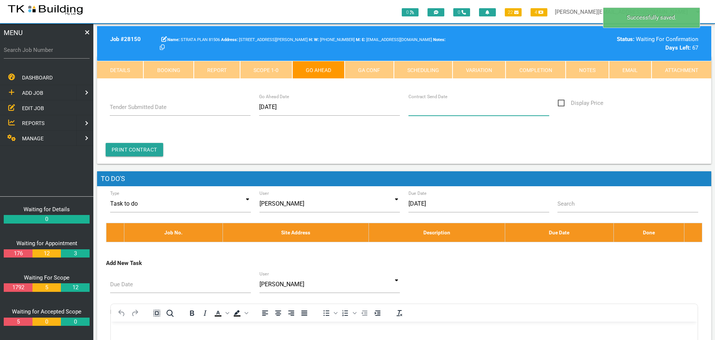
click at [427, 112] on input "Contract Send Date" at bounding box center [479, 107] width 141 height 17
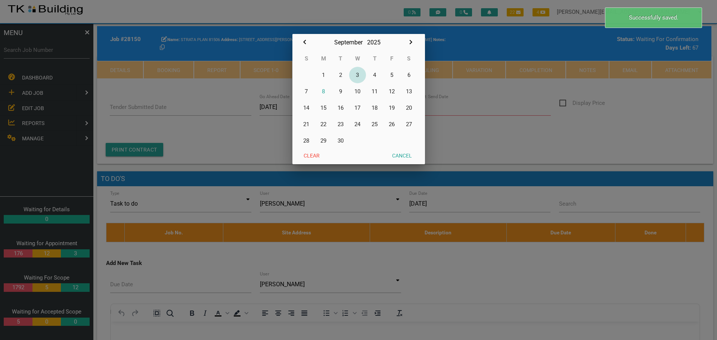
click at [359, 74] on button "3" at bounding box center [357, 75] width 17 height 16
type input "03/09/2025"
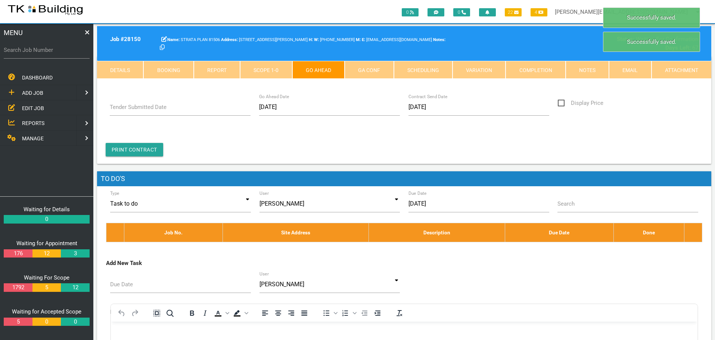
click at [363, 68] on link "GA Conf" at bounding box center [369, 70] width 49 height 18
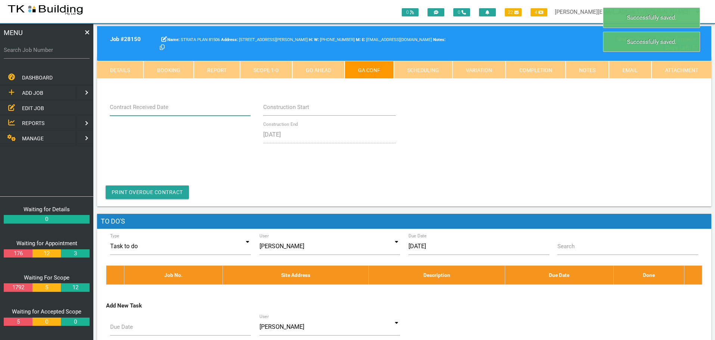
click at [192, 113] on input "Contract Received Date" at bounding box center [180, 107] width 141 height 17
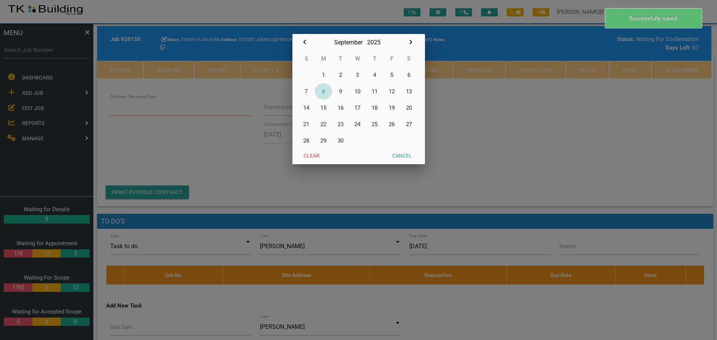
click at [325, 91] on button "8" at bounding box center [323, 91] width 17 height 16
type input "[DATE]"
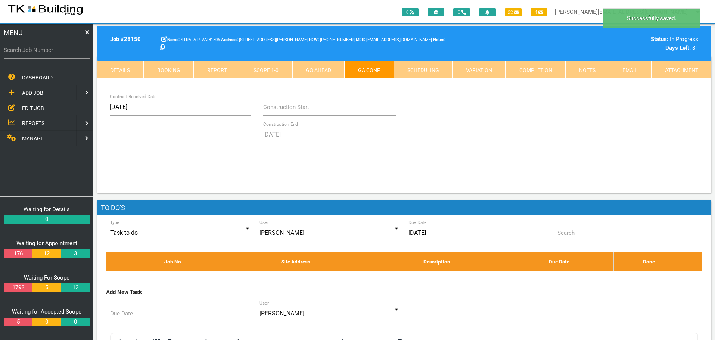
click at [577, 66] on link "Notes" at bounding box center [587, 70] width 43 height 18
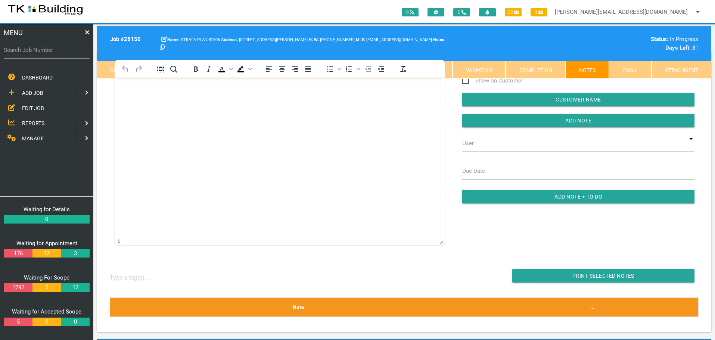
scroll to position [0, 0]
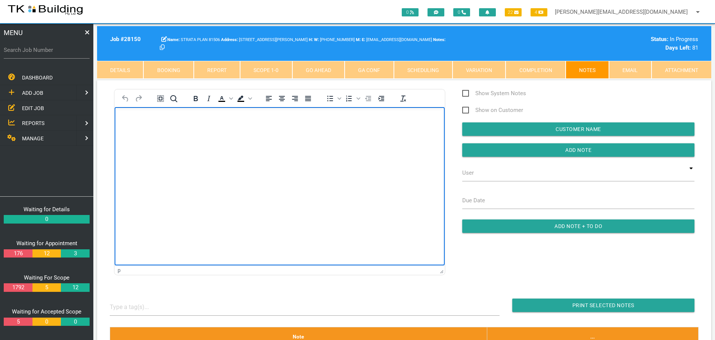
click at [143, 129] on body "Rich Text Area. Press ALT-0 for help." at bounding box center [280, 128] width 330 height 25
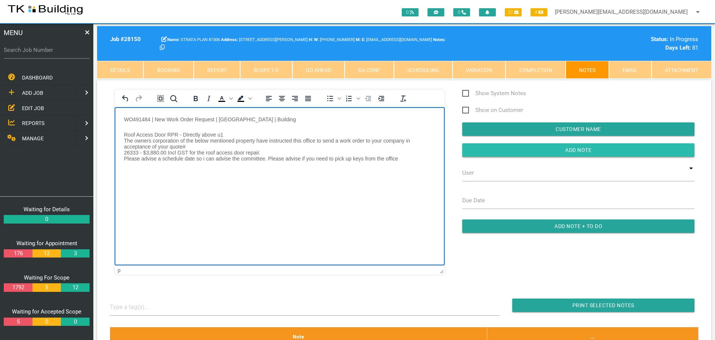
click at [482, 153] on input "Add Note" at bounding box center [578, 149] width 232 height 13
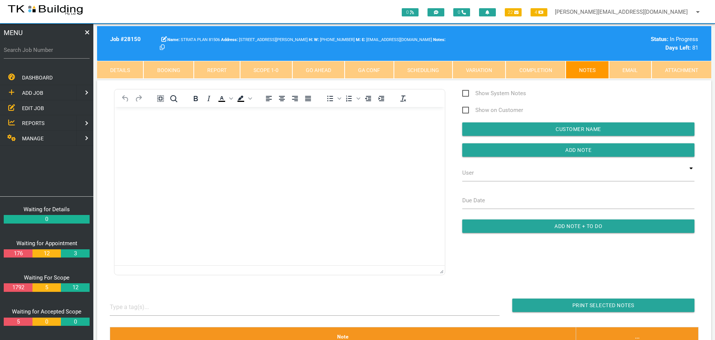
click at [37, 109] on span "EDIT JOB" at bounding box center [33, 108] width 22 height 6
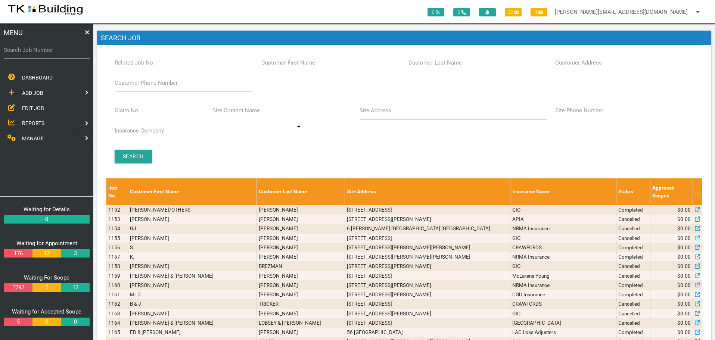
click at [397, 114] on input "Site Address" at bounding box center [453, 110] width 187 height 17
type input "downie"
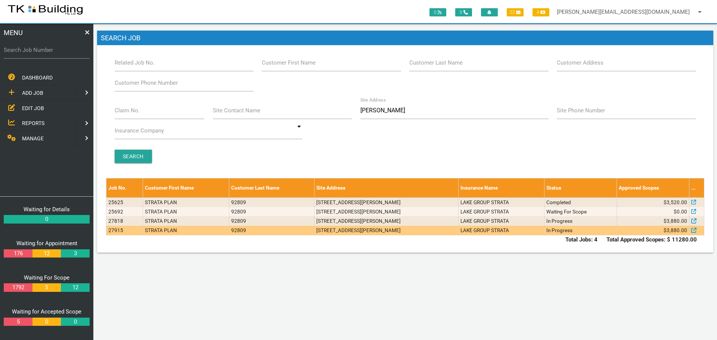
click at [411, 231] on td "1/60 Downie St, Maryville NSW 2293, Australia" at bounding box center [386, 230] width 144 height 9
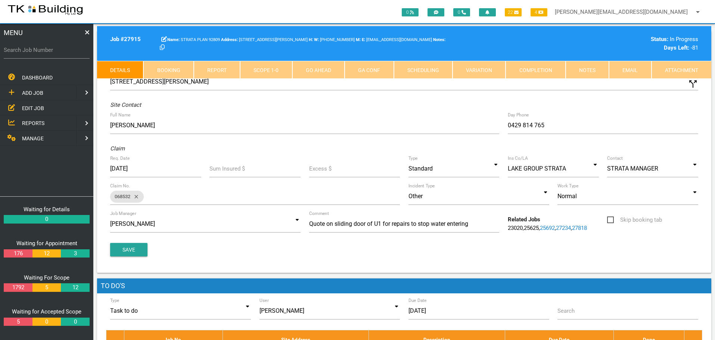
click at [583, 69] on link "Notes" at bounding box center [587, 70] width 43 height 18
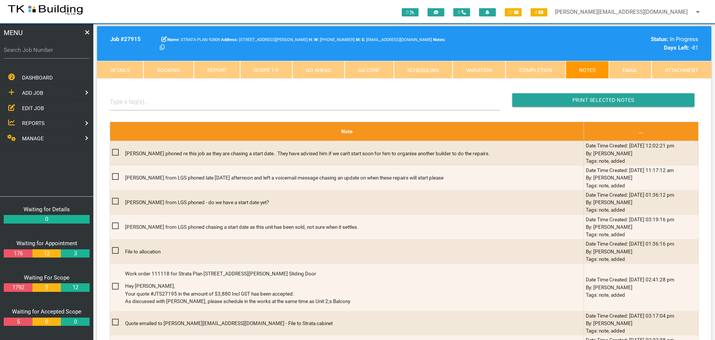
scroll to position [112, 0]
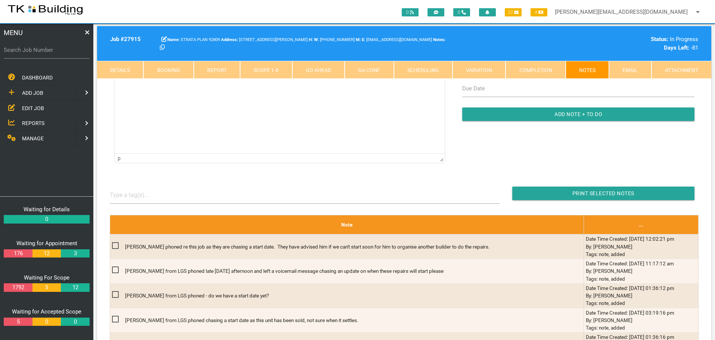
click at [264, 72] on link "Scope 1 - 0" at bounding box center [266, 70] width 52 height 18
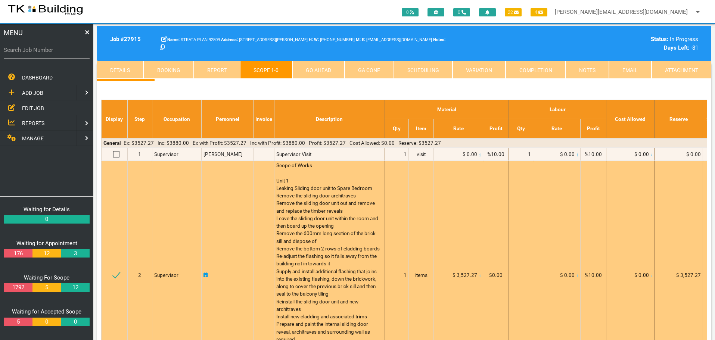
scroll to position [0, 0]
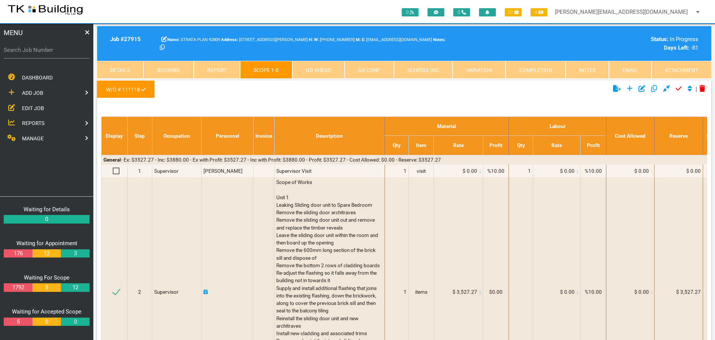
click at [581, 66] on link "Notes" at bounding box center [587, 70] width 43 height 18
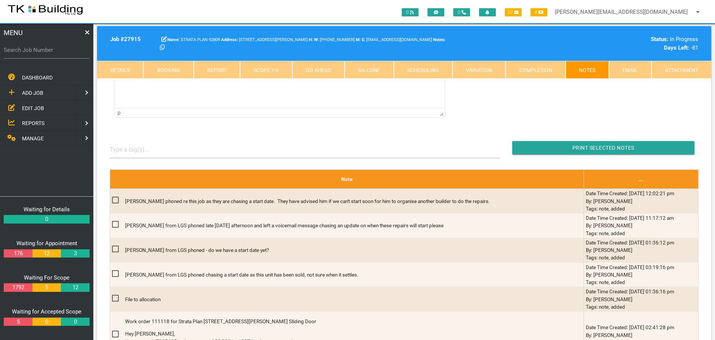
scroll to position [187, 0]
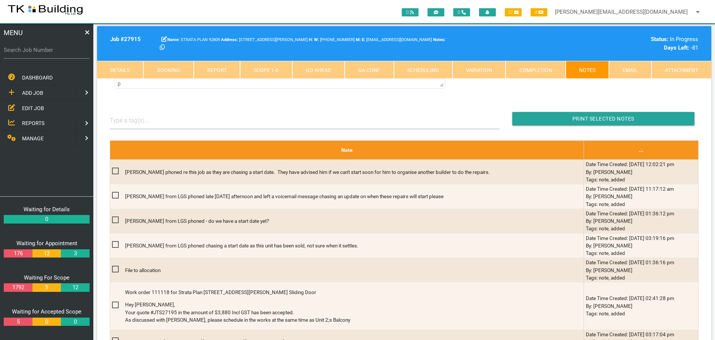
click at [125, 69] on link "Details" at bounding box center [120, 70] width 46 height 18
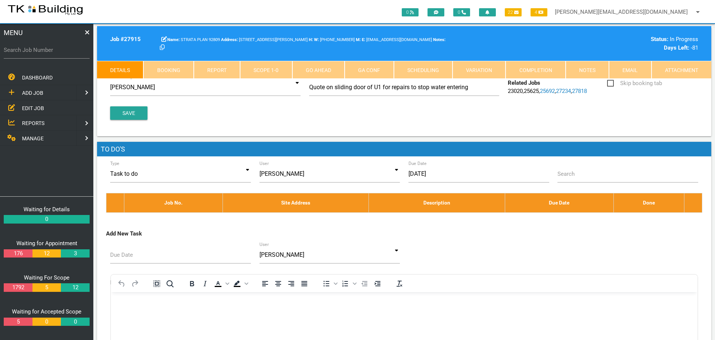
scroll to position [37, 0]
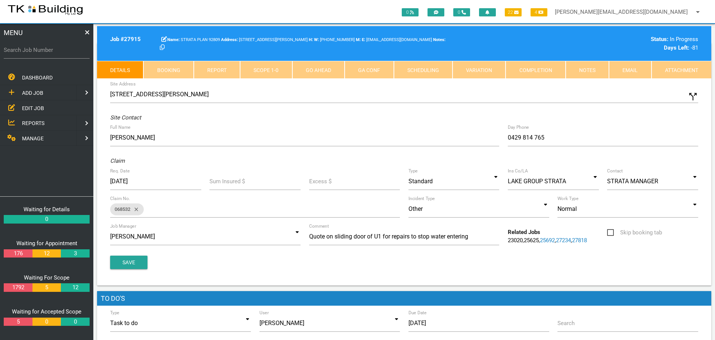
click at [589, 69] on link "Notes" at bounding box center [587, 70] width 43 height 18
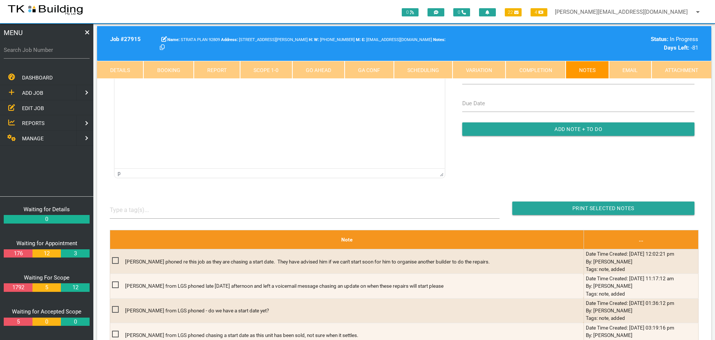
scroll to position [0, 0]
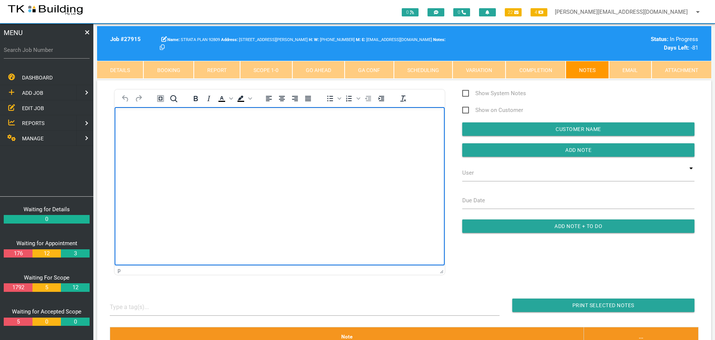
click at [152, 124] on body "Rich Text Area. Press ALT-0 for help." at bounding box center [280, 128] width 330 height 25
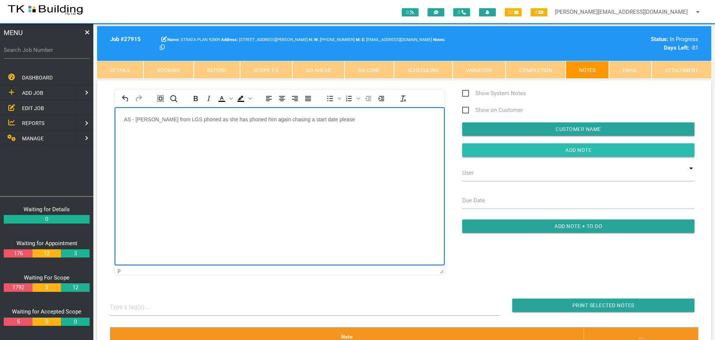
click at [500, 151] on input "Add Note" at bounding box center [578, 149] width 232 height 13
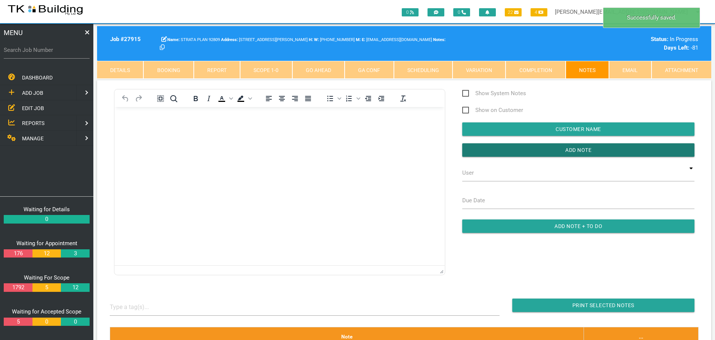
scroll to position [187, 0]
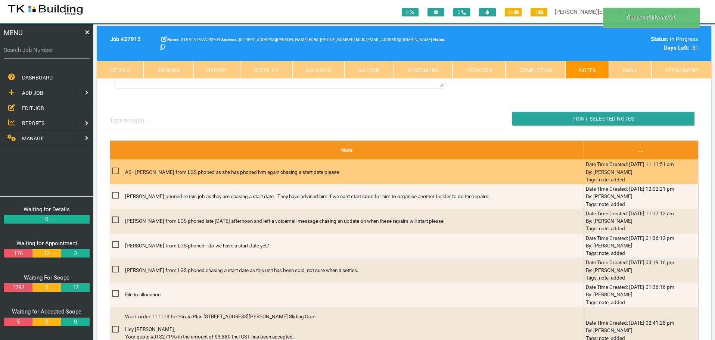
click at [115, 172] on span at bounding box center [118, 171] width 13 height 9
click at [115, 171] on input "checkbox" at bounding box center [114, 169] width 5 height 5
checkbox input "true"
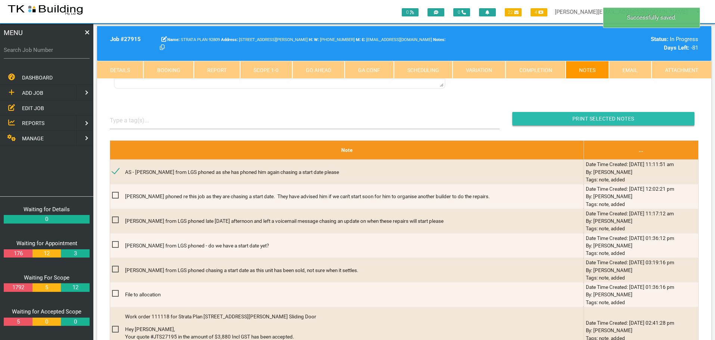
click at [531, 119] on input "Print Selected Notes" at bounding box center [603, 118] width 182 height 13
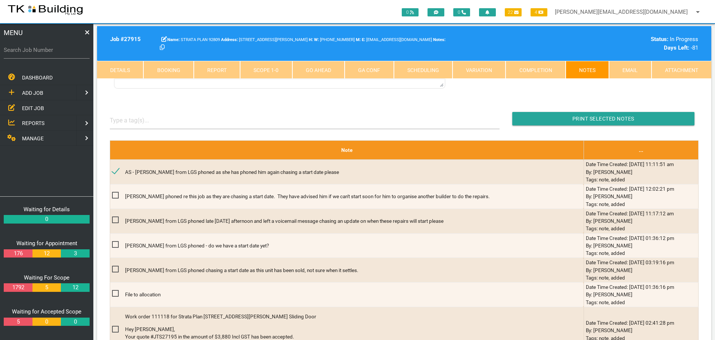
drag, startPoint x: 47, startPoint y: 238, endPoint x: 77, endPoint y: 287, distance: 57.5
click at [54, 56] on input "Search Job Number" at bounding box center [47, 49] width 86 height 17
type input "26333"
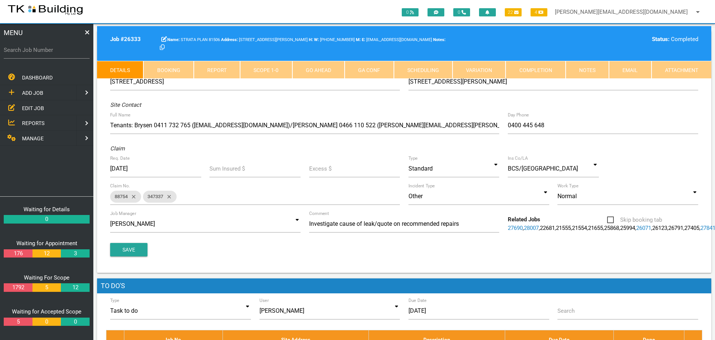
click at [594, 66] on link "Notes" at bounding box center [587, 70] width 43 height 18
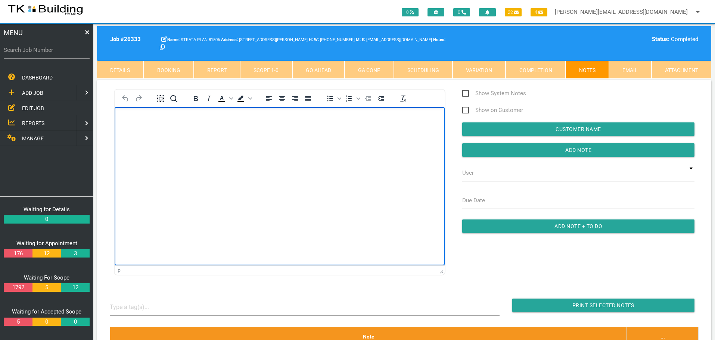
drag, startPoint x: 140, startPoint y: 127, endPoint x: 136, endPoint y: 130, distance: 4.0
click at [137, 129] on body "Rich Text Area. Press ALT-0 for help." at bounding box center [280, 128] width 330 height 25
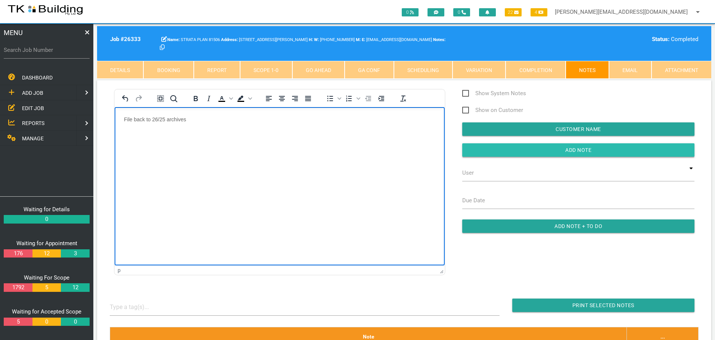
click at [500, 152] on input "Add Note" at bounding box center [578, 149] width 232 height 13
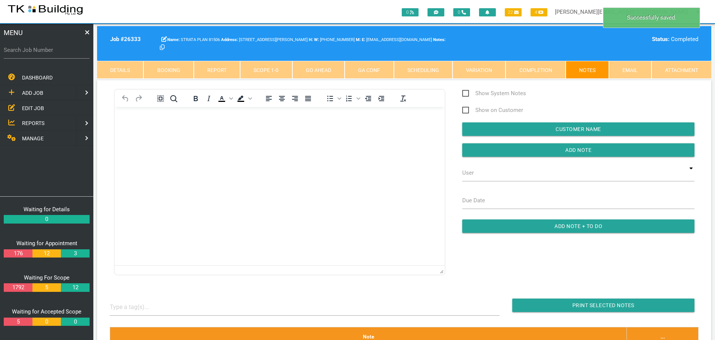
click at [522, 71] on link "Completion" at bounding box center [536, 70] width 60 height 18
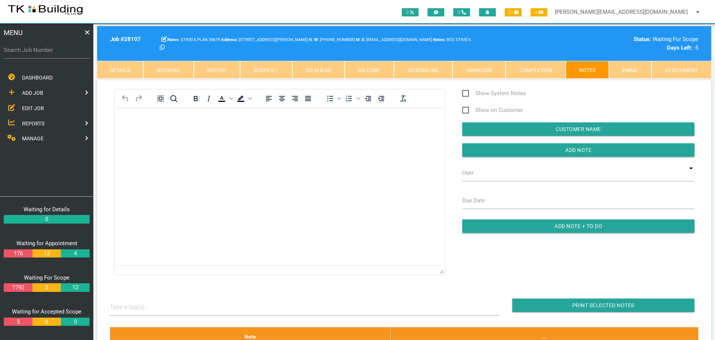
drag, startPoint x: 0, startPoint y: 0, endPoint x: 46, endPoint y: 71, distance: 84.6
click at [47, 55] on div "Search Job Number" at bounding box center [47, 51] width 86 height 20
click at [74, 57] on input "Search Job Number" at bounding box center [47, 49] width 86 height 17
type input "26333"
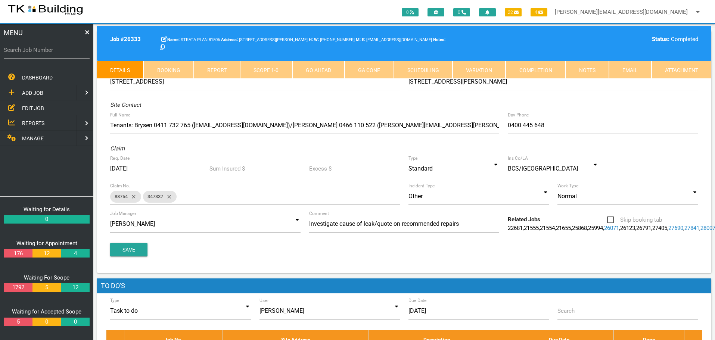
click at [182, 69] on link "Booking" at bounding box center [168, 70] width 50 height 18
select select "8"
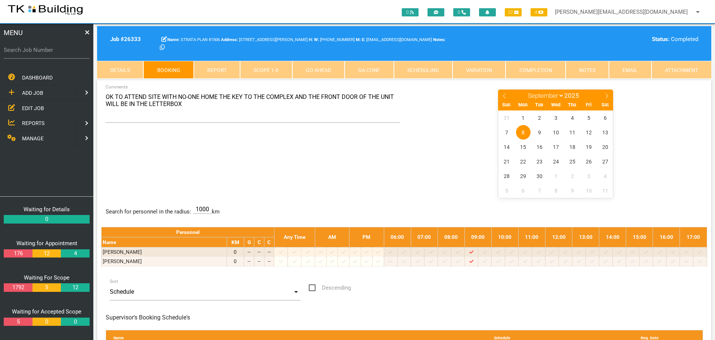
drag, startPoint x: 192, startPoint y: 145, endPoint x: 152, endPoint y: 129, distance: 42.9
click at [191, 146] on div "OK TO ATTEND SITE WITH NO-ONE HOME THE KEY TO THE COMPLEX AND THE FRONT DOOR OF…" at bounding box center [404, 143] width 606 height 109
drag, startPoint x: 107, startPoint y: 97, endPoint x: 193, endPoint y: 103, distance: 86.1
click at [193, 103] on textarea "OK TO ATTEND SITE WITH NO-ONE HOME THE KEY TO THE COMPLEX AND THE FRONT DOOR OF…" at bounding box center [253, 106] width 295 height 34
drag, startPoint x: 455, startPoint y: 186, endPoint x: 459, endPoint y: 173, distance: 13.9
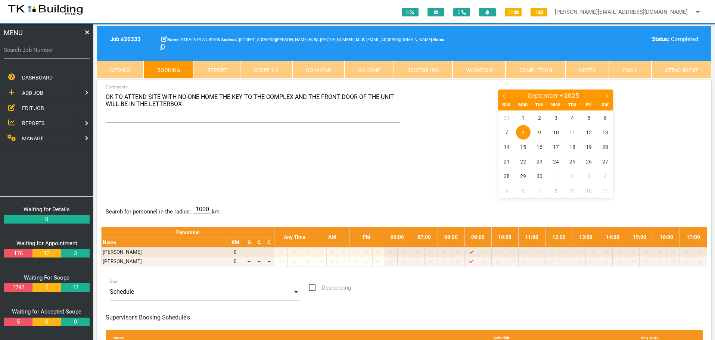
click at [455, 183] on center "January February March April May June July August September October November [D…" at bounding box center [556, 143] width 295 height 109
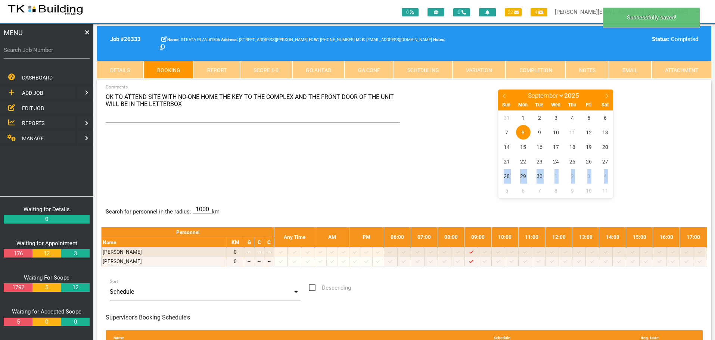
click at [578, 67] on link "Notes" at bounding box center [587, 70] width 43 height 18
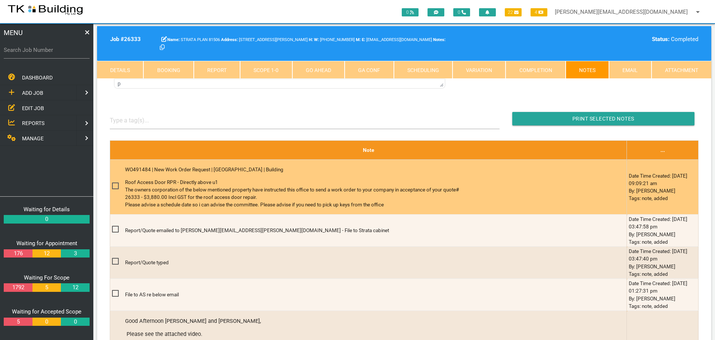
drag, startPoint x: 126, startPoint y: 169, endPoint x: 408, endPoint y: 211, distance: 285.2
click at [408, 211] on div "WO491484 | New Work Order Request | [GEOGRAPHIC_DATA] APARTMENTS | Building Roo…" at bounding box center [356, 187] width 462 height 53
copy div "WO491484 | New Work Order Request | [GEOGRAPHIC_DATA] APARTMENTS | Building Roo…"
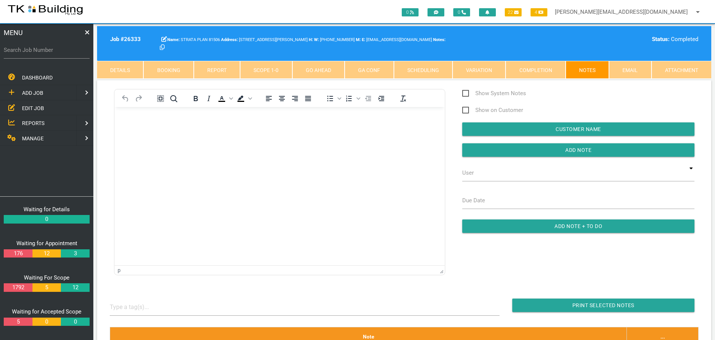
click at [145, 122] on p "Rich Text Area. Press ALT-0 for help." at bounding box center [279, 119] width 311 height 6
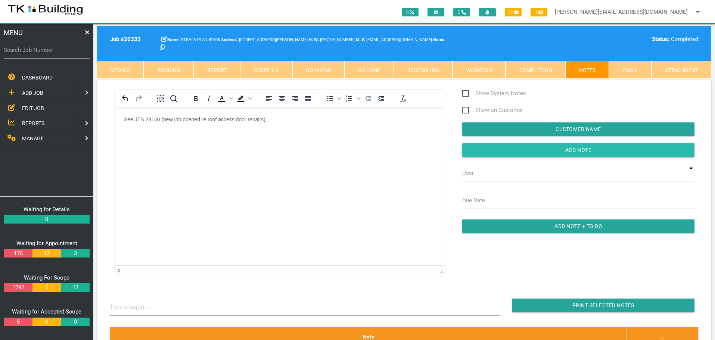
click at [477, 147] on input "button" at bounding box center [578, 149] width 232 height 13
